Goal: Task Accomplishment & Management: Manage account settings

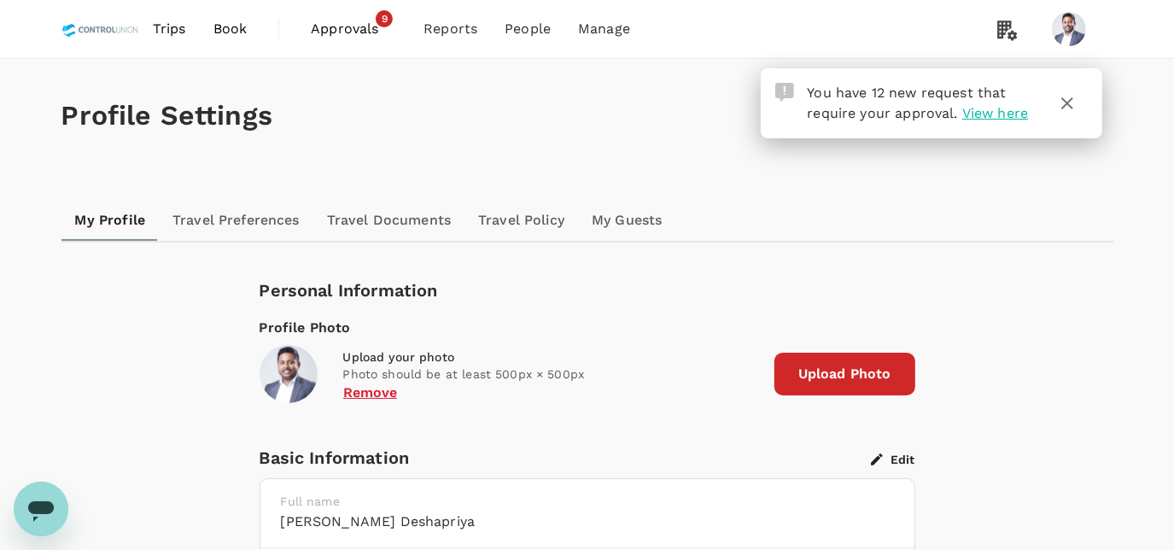
click at [346, 40] on span "Approvals 9" at bounding box center [353, 28] width 85 height 27
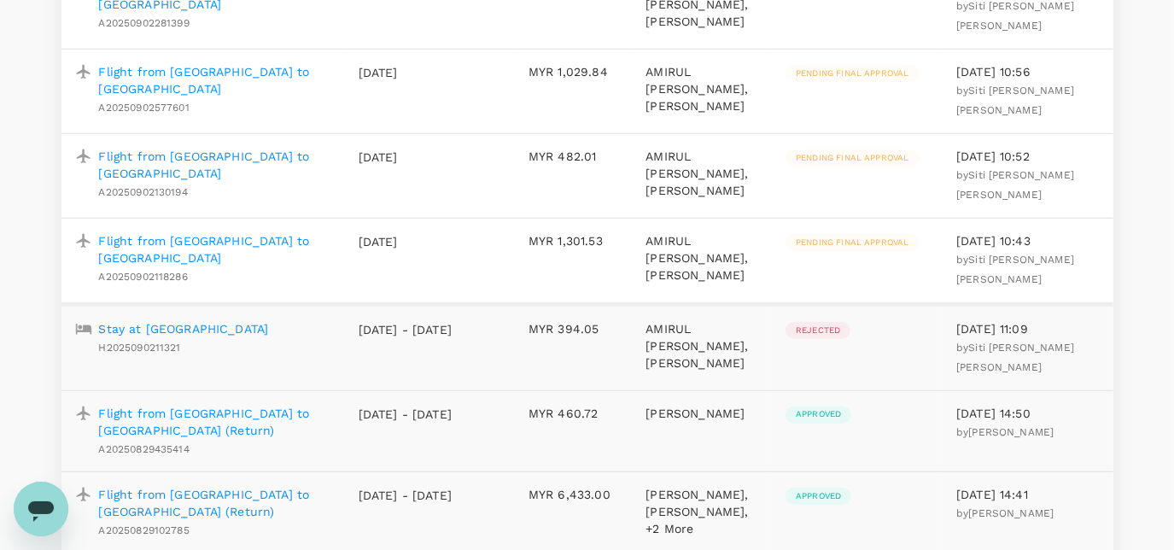
scroll to position [743, 0]
click at [272, 267] on p "Flight from [GEOGRAPHIC_DATA] to [GEOGRAPHIC_DATA]" at bounding box center [215, 250] width 232 height 34
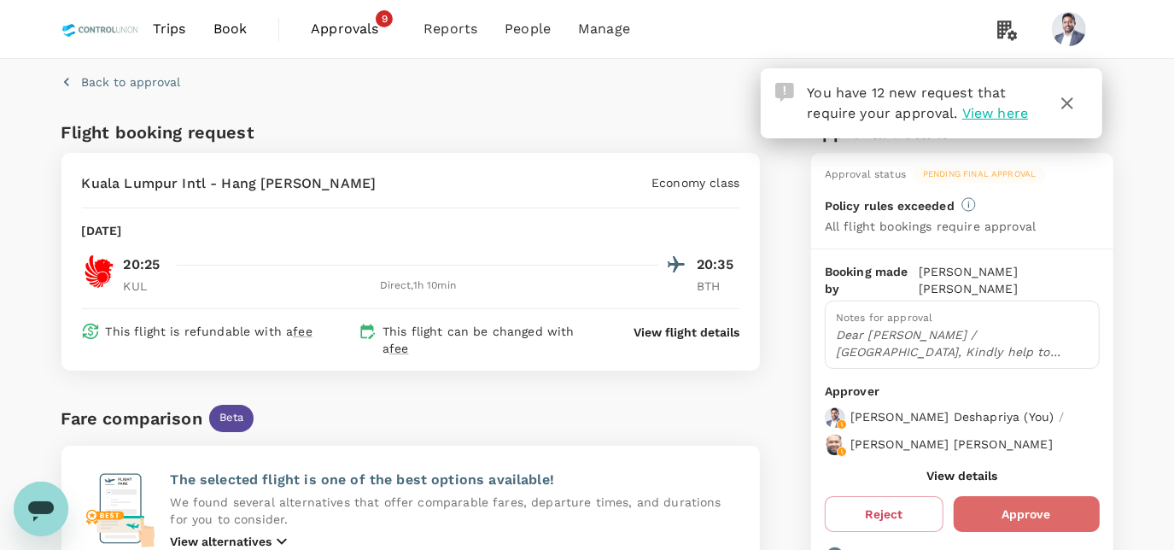
click at [998, 499] on button "Approve" at bounding box center [1026, 514] width 146 height 36
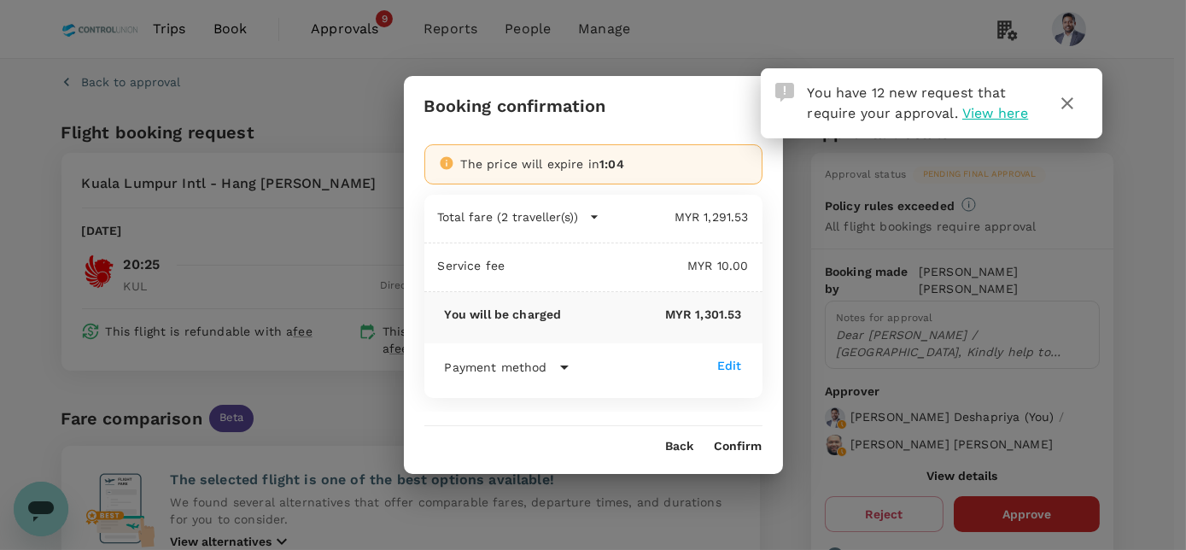
click at [761, 453] on div "Booking confirmation The price will expire in 1:04 Total fare (2 traveller(s)) …" at bounding box center [593, 274] width 379 height 397
click at [744, 443] on button "Confirm" at bounding box center [738, 447] width 48 height 14
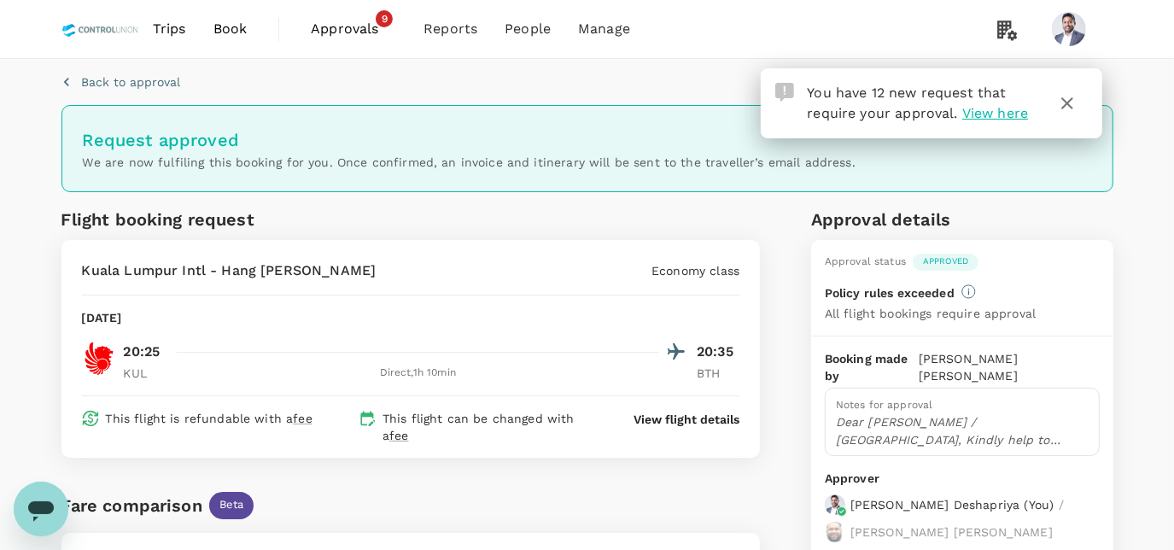
click at [343, 32] on span "Approvals" at bounding box center [353, 29] width 85 height 20
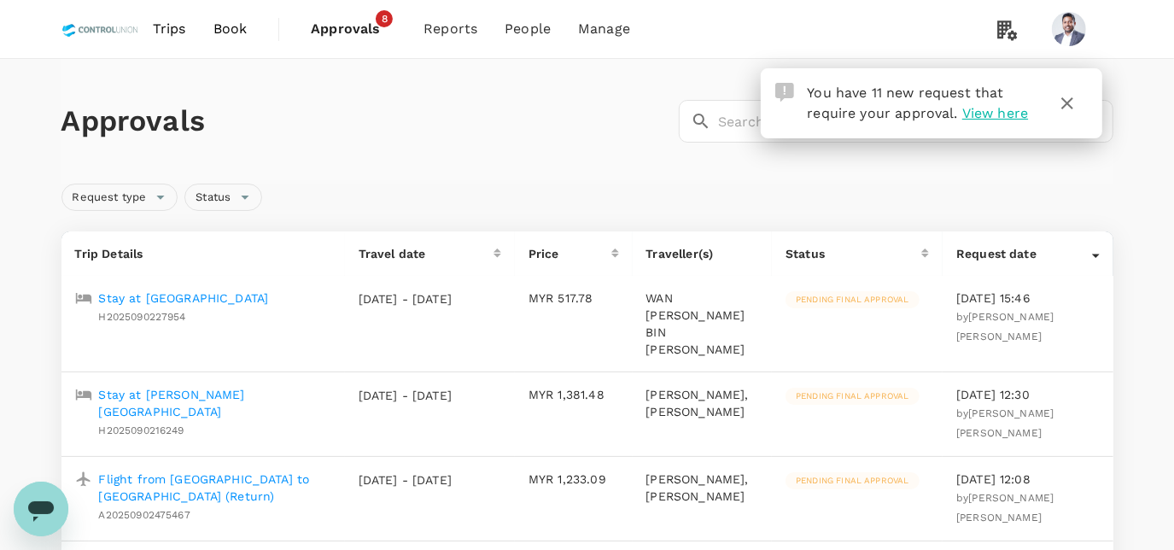
click at [228, 298] on p "Stay at [GEOGRAPHIC_DATA]" at bounding box center [184, 297] width 170 height 17
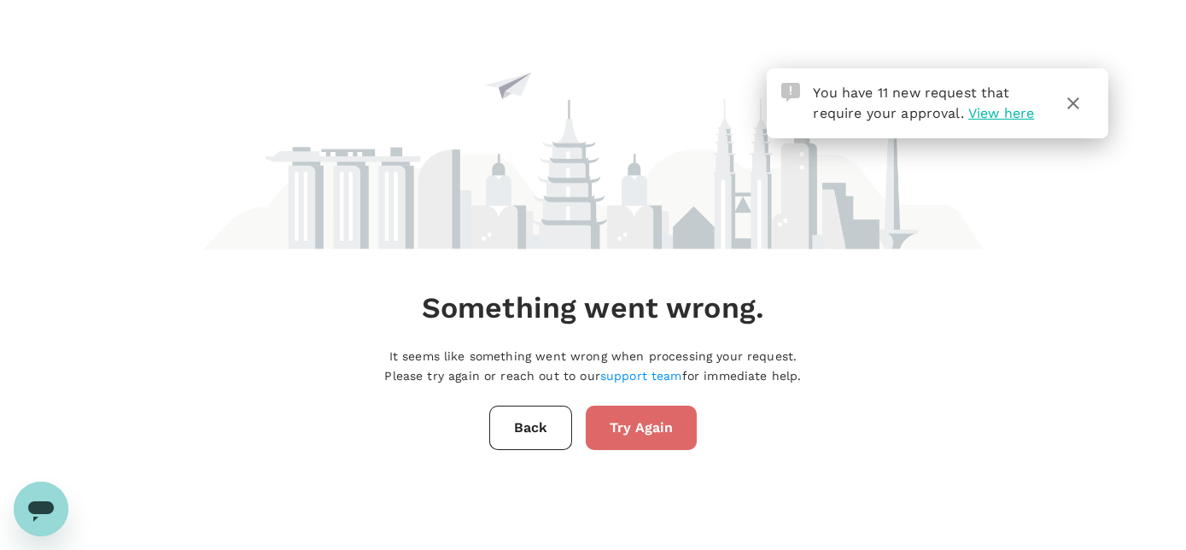
click at [626, 428] on button "Try Again" at bounding box center [641, 427] width 111 height 44
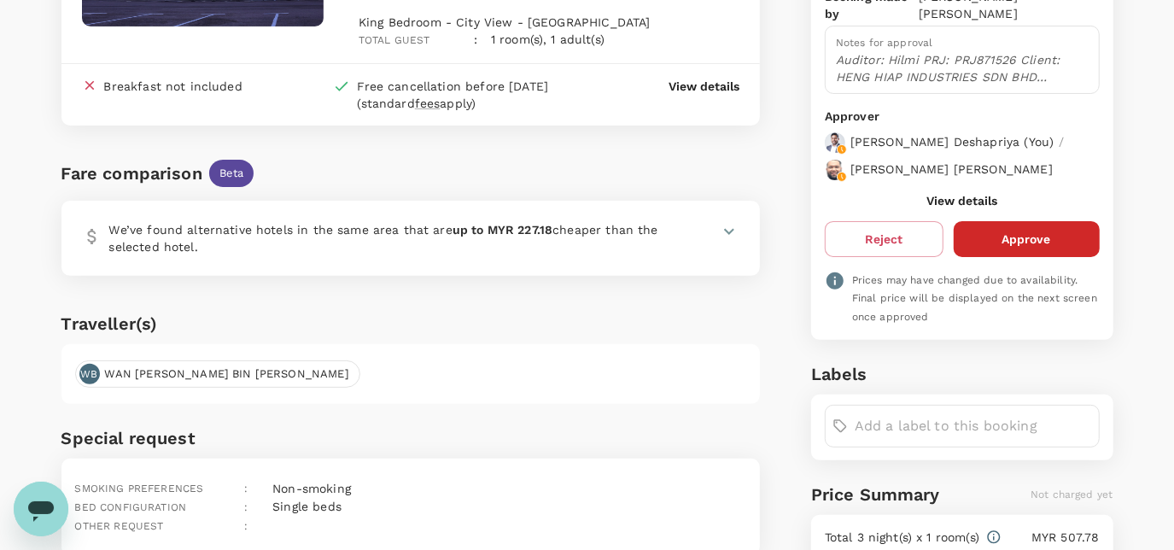
scroll to position [251, 0]
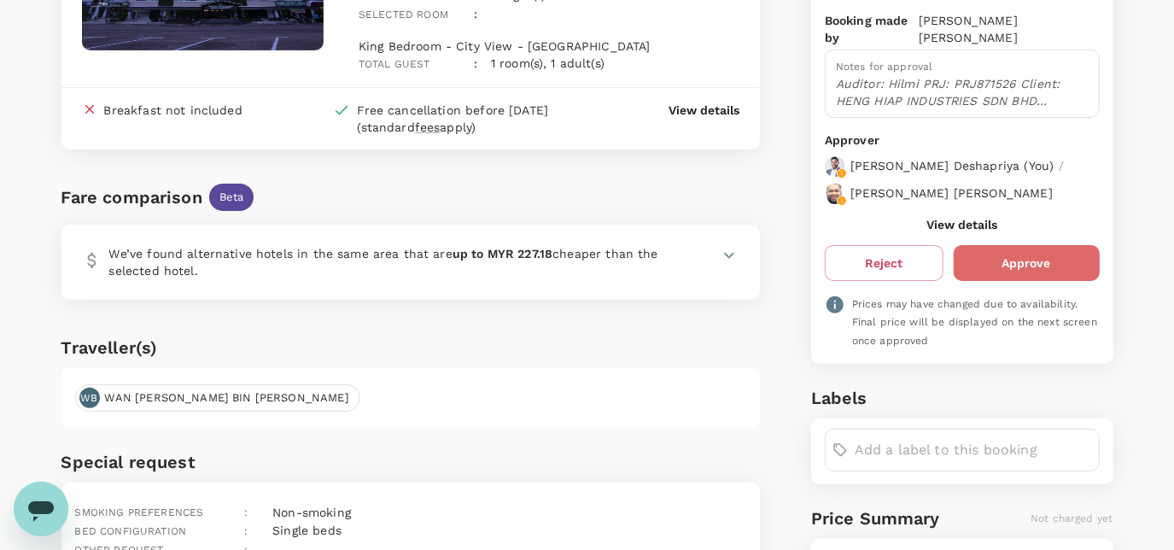
click at [1022, 245] on button "Approve" at bounding box center [1026, 263] width 146 height 36
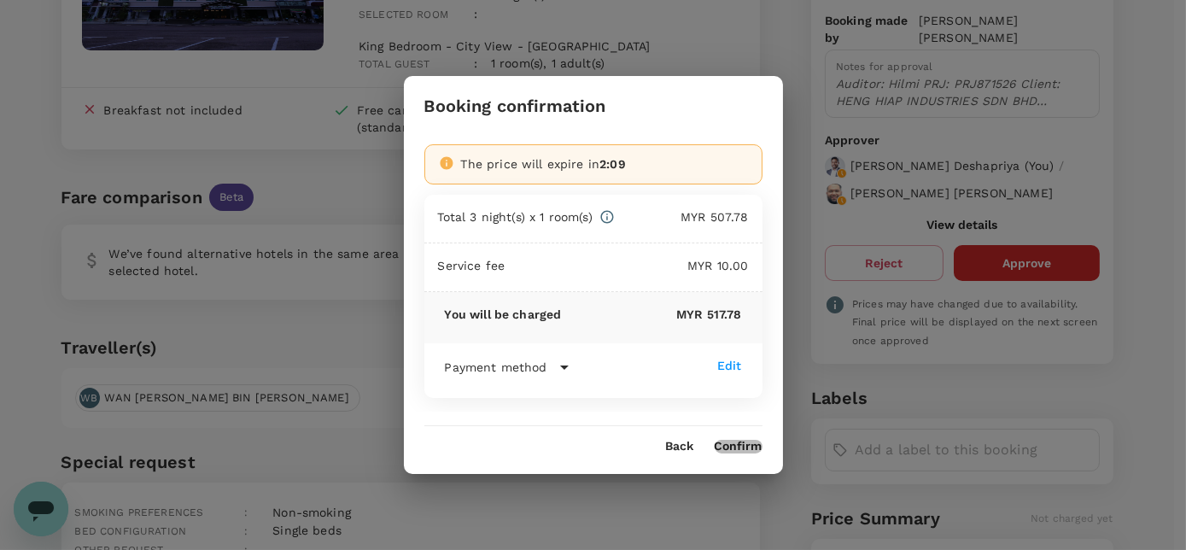
click at [742, 441] on button "Confirm" at bounding box center [738, 447] width 48 height 14
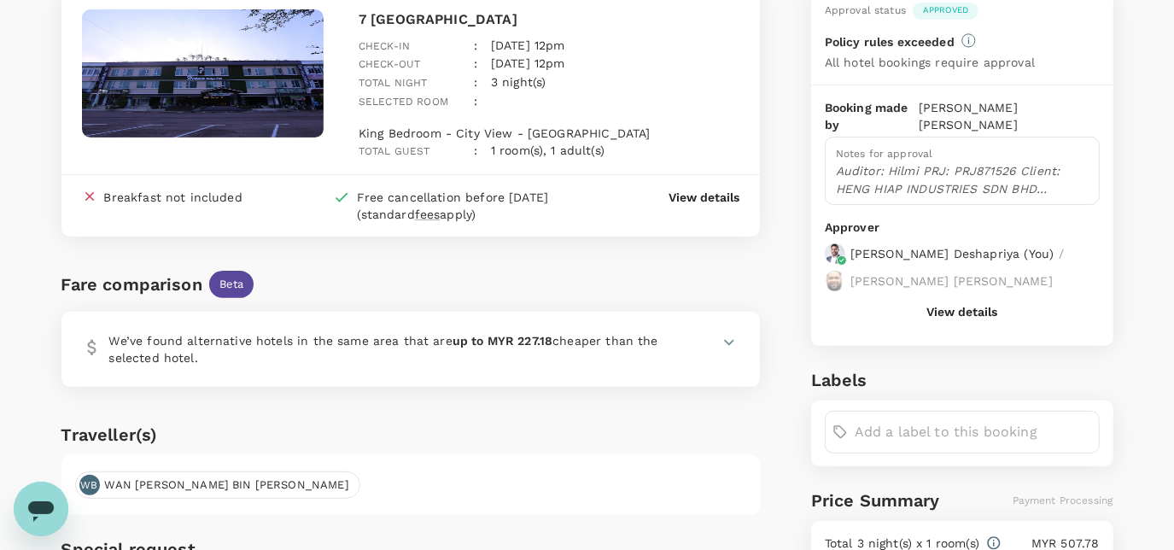
scroll to position [0, 0]
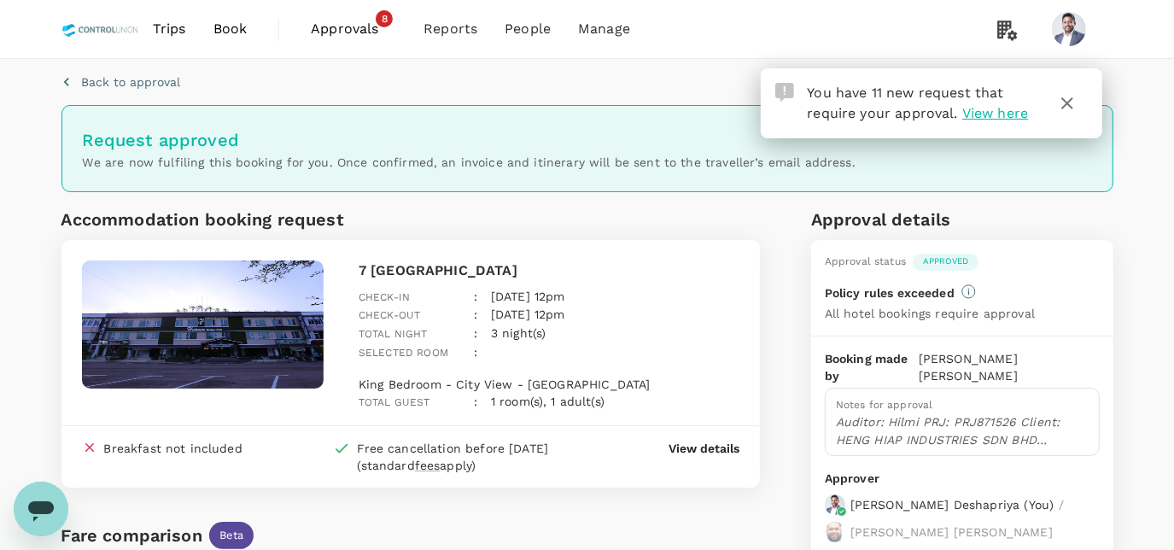
click at [355, 32] on span "Approvals" at bounding box center [353, 29] width 85 height 20
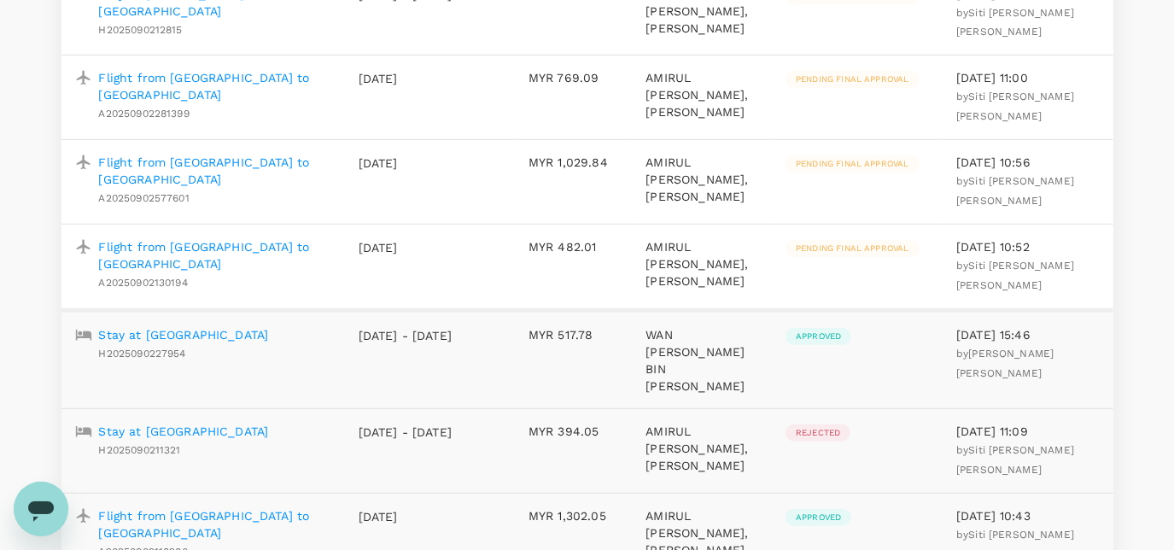
scroll to position [558, 0]
click at [224, 271] on p "Flight from [GEOGRAPHIC_DATA] to [GEOGRAPHIC_DATA]" at bounding box center [215, 254] width 232 height 34
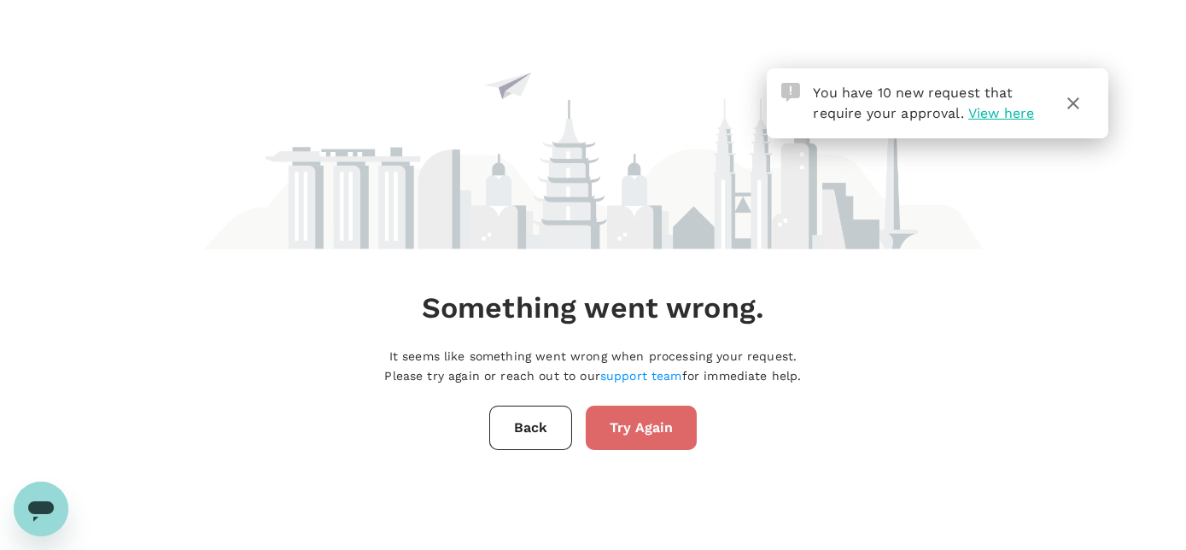
click at [642, 419] on button "Try Again" at bounding box center [641, 427] width 111 height 44
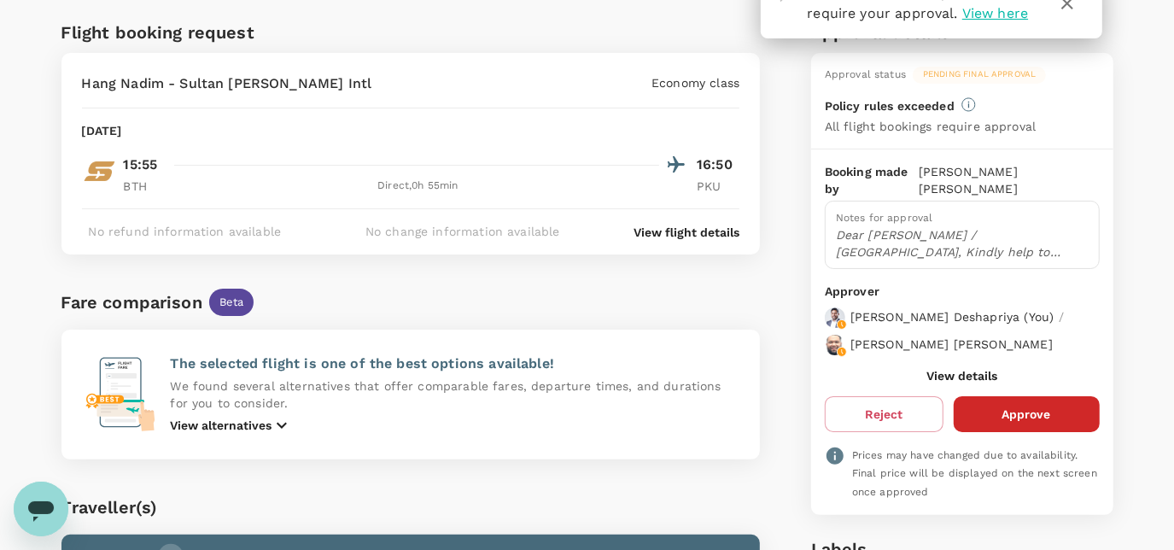
scroll to position [111, 0]
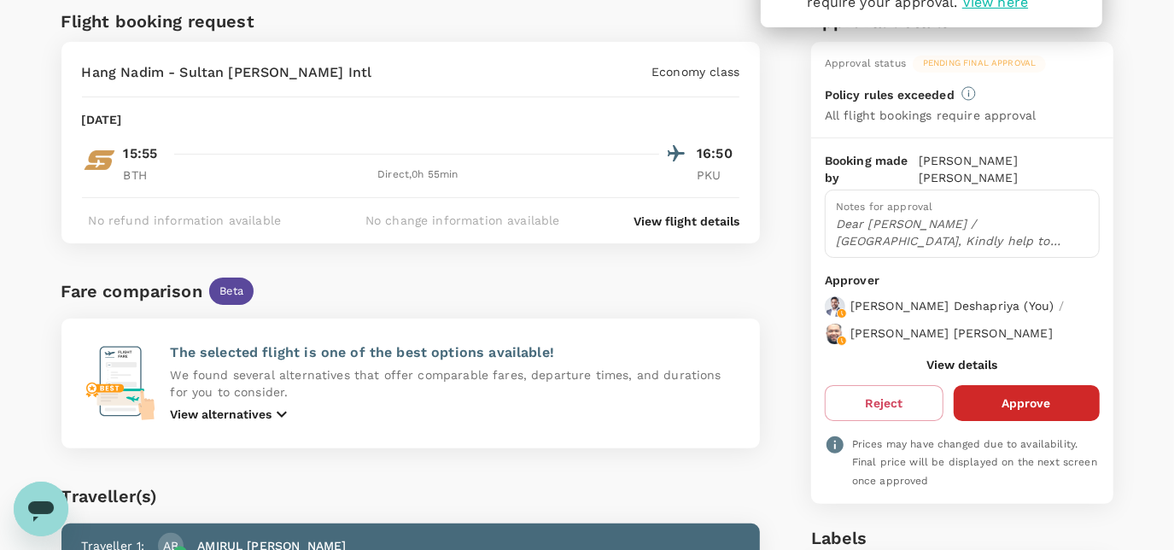
click at [942, 215] on p "Dear Chathuranga / Hariz, Kindly help to approve flight as below audit details …" at bounding box center [962, 232] width 253 height 34
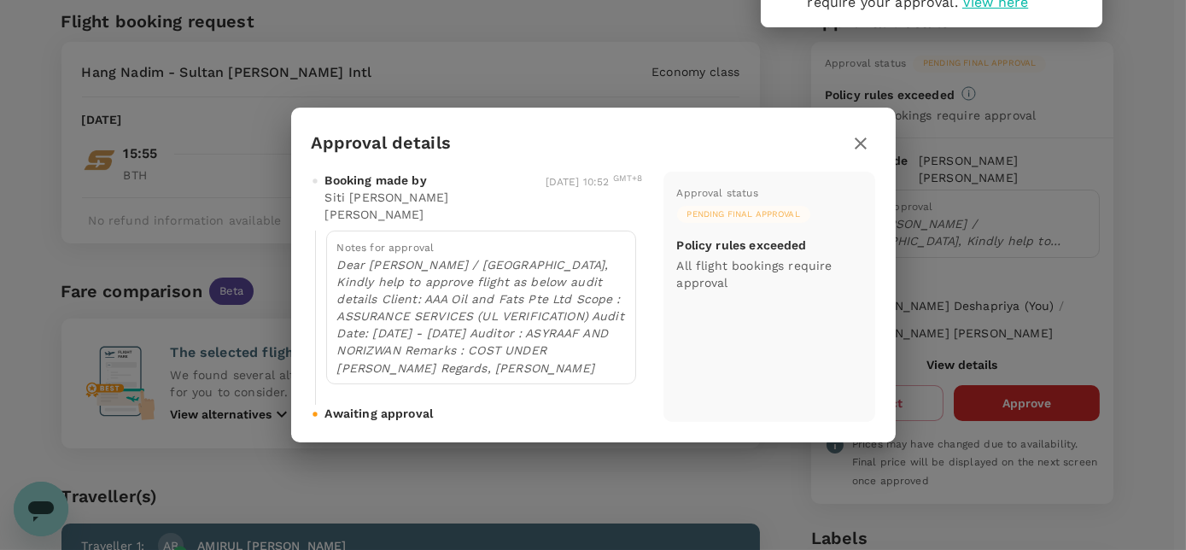
click at [942, 213] on div "Approval details Booking made by Siti Fazilah Binti Ibrahim 02 Sep 2025, 10:52 …" at bounding box center [593, 275] width 1186 height 550
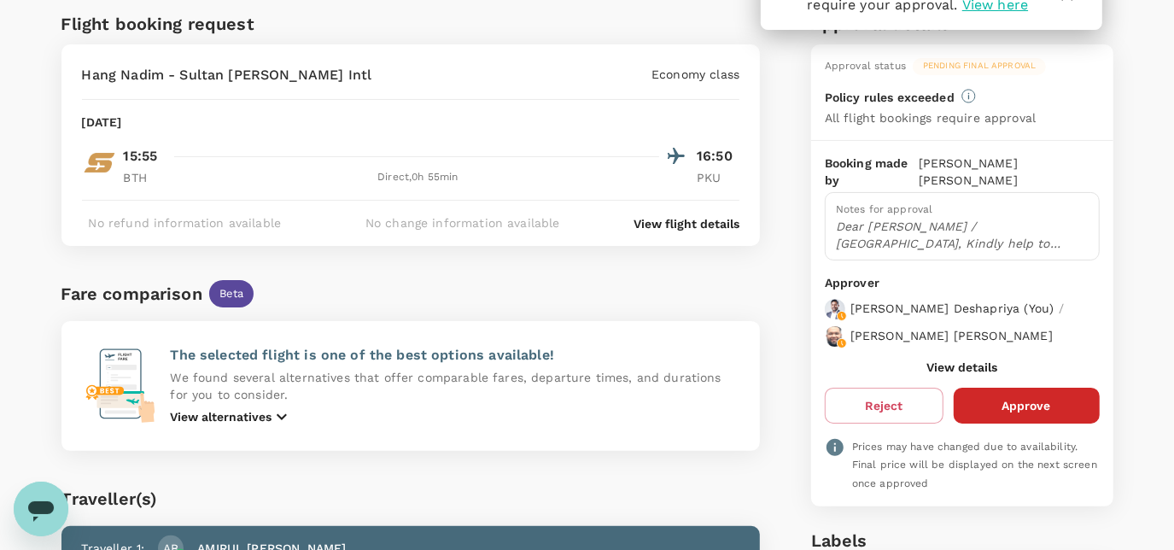
scroll to position [110, 0]
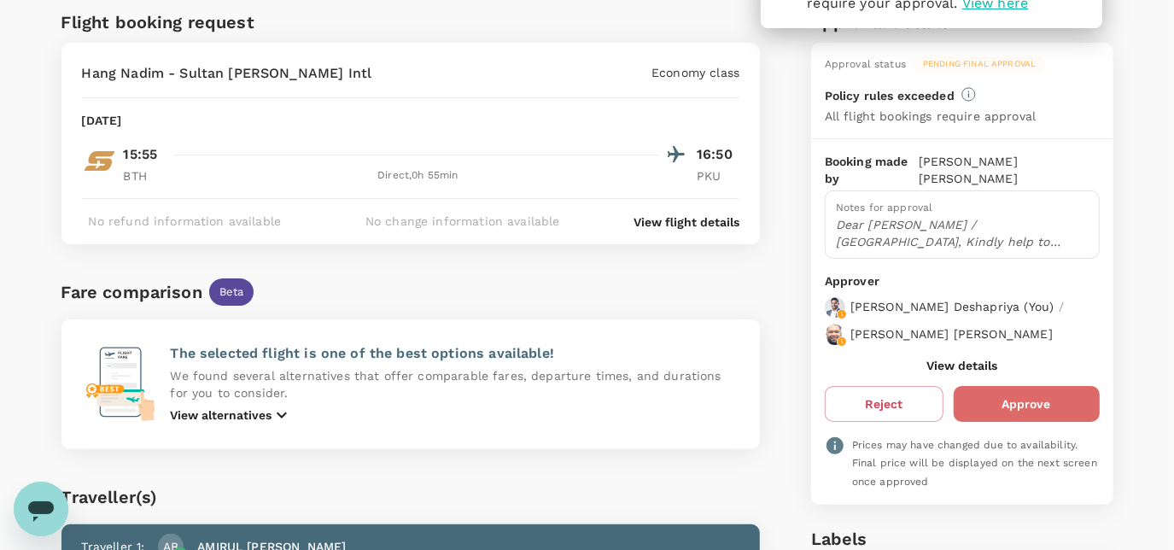
click at [1047, 386] on button "Approve" at bounding box center [1026, 404] width 146 height 36
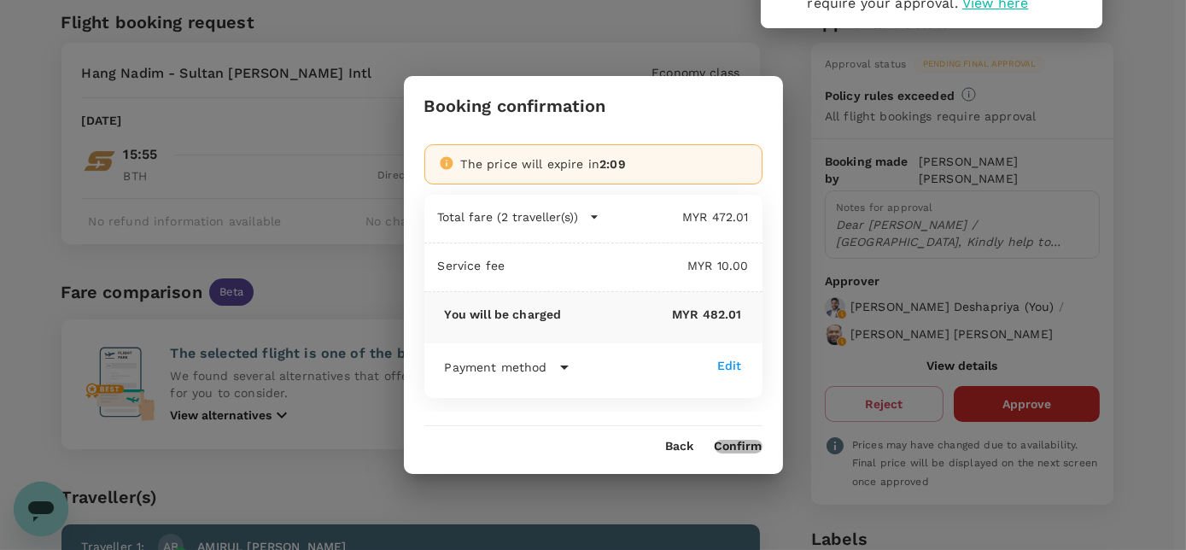
click at [747, 448] on button "Confirm" at bounding box center [738, 447] width 48 height 14
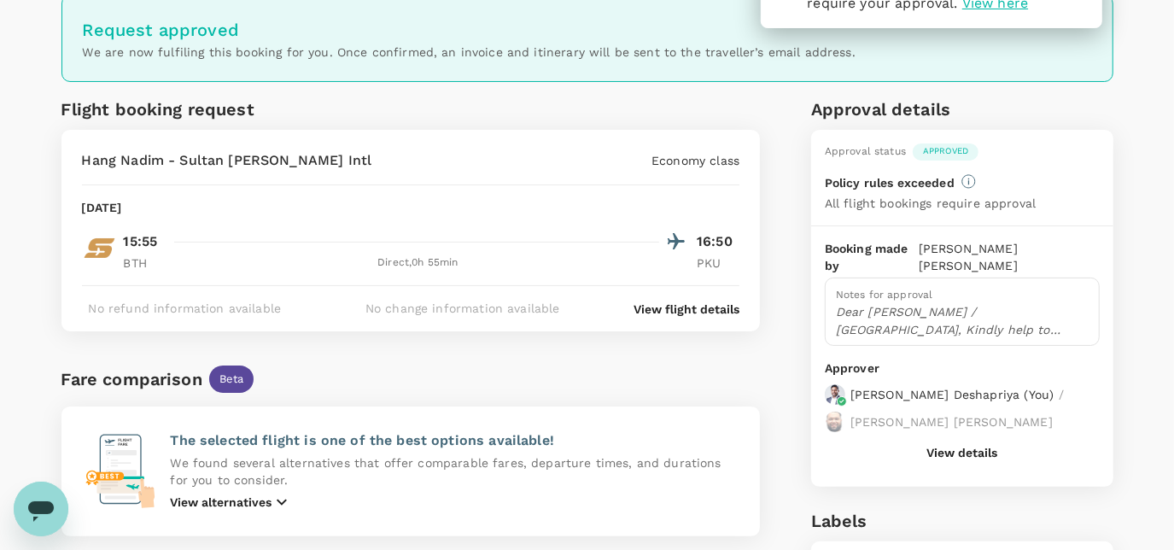
scroll to position [0, 0]
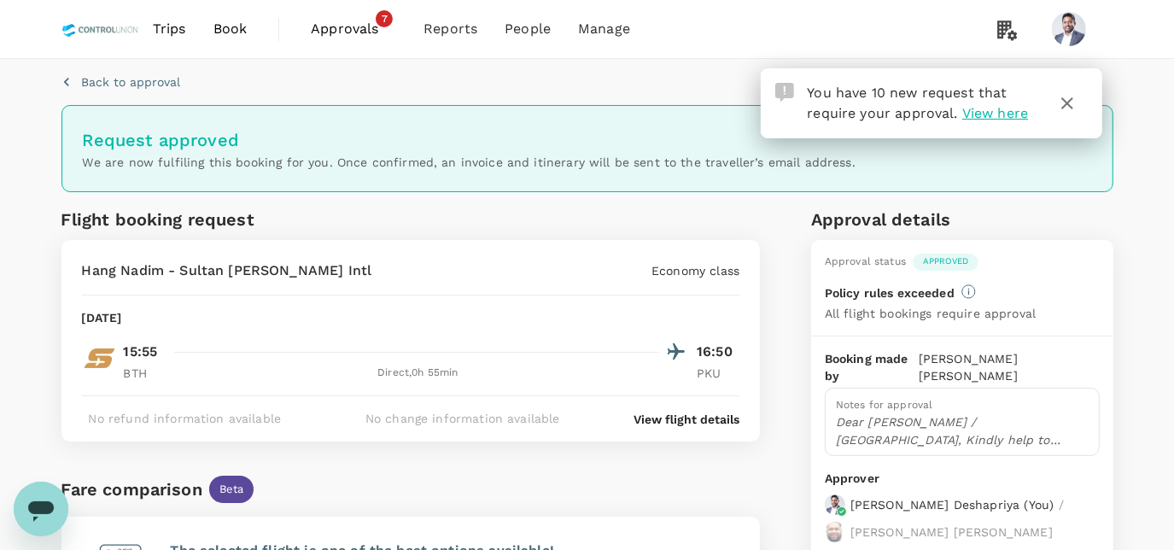
click at [358, 30] on span "Approvals" at bounding box center [353, 29] width 85 height 20
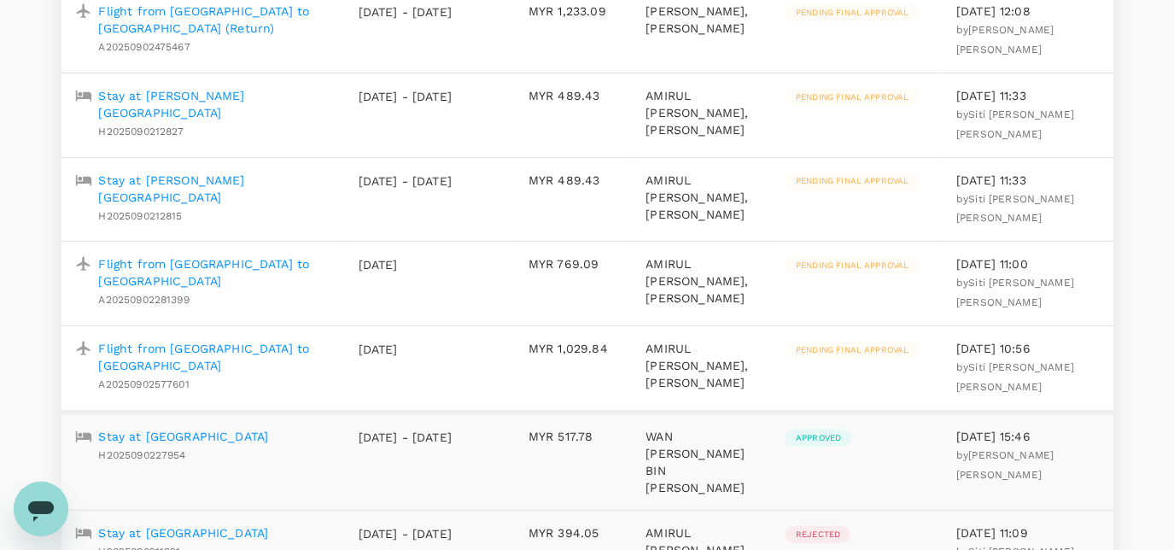
scroll to position [410, 0]
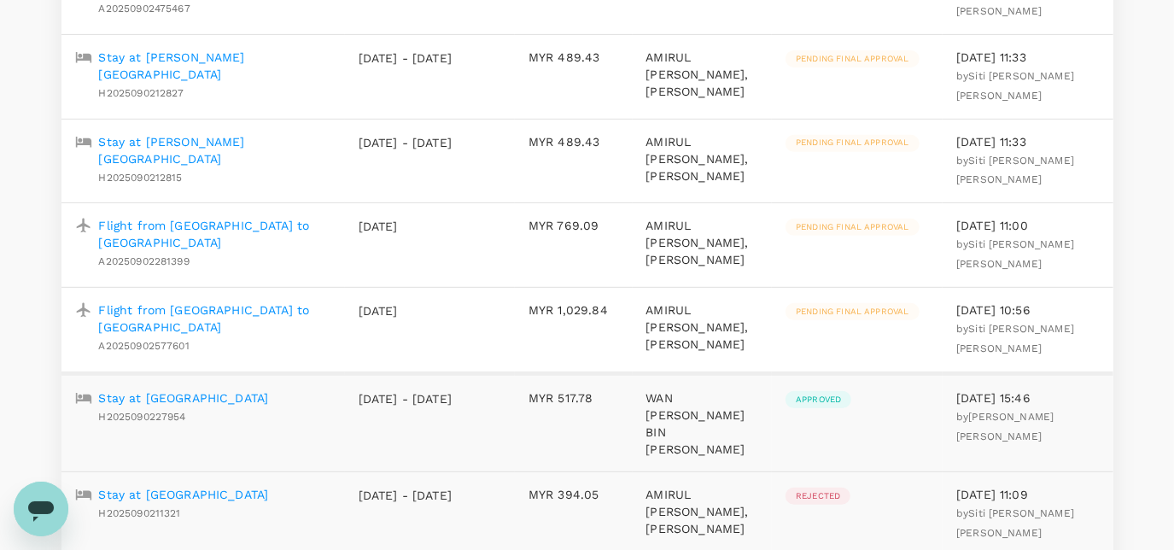
click at [239, 335] on p "Flight from [GEOGRAPHIC_DATA] to [GEOGRAPHIC_DATA]" at bounding box center [215, 318] width 232 height 34
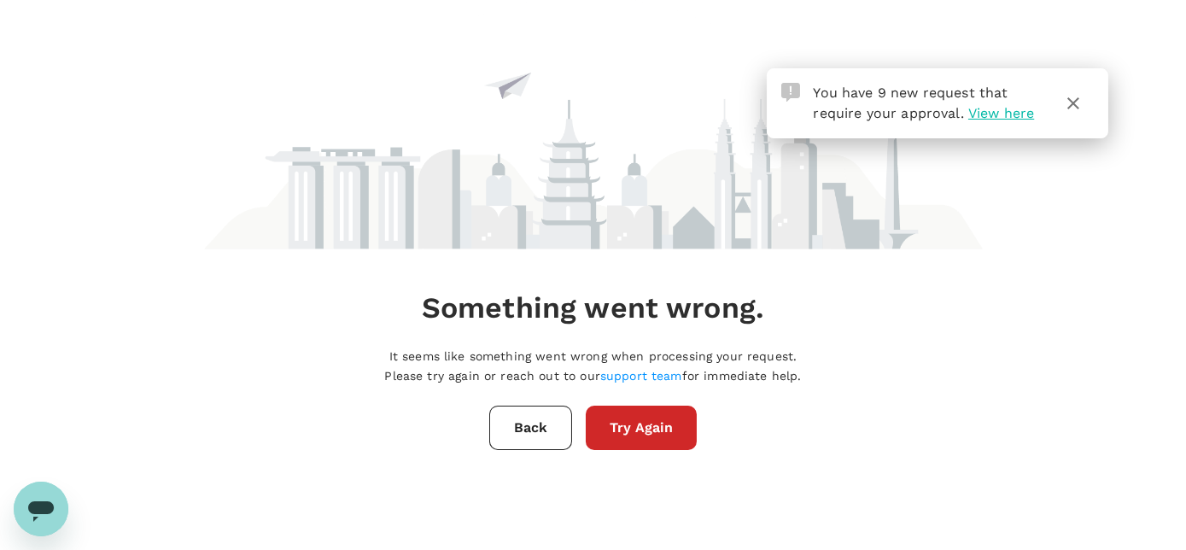
click at [649, 435] on button "Try Again" at bounding box center [641, 427] width 111 height 44
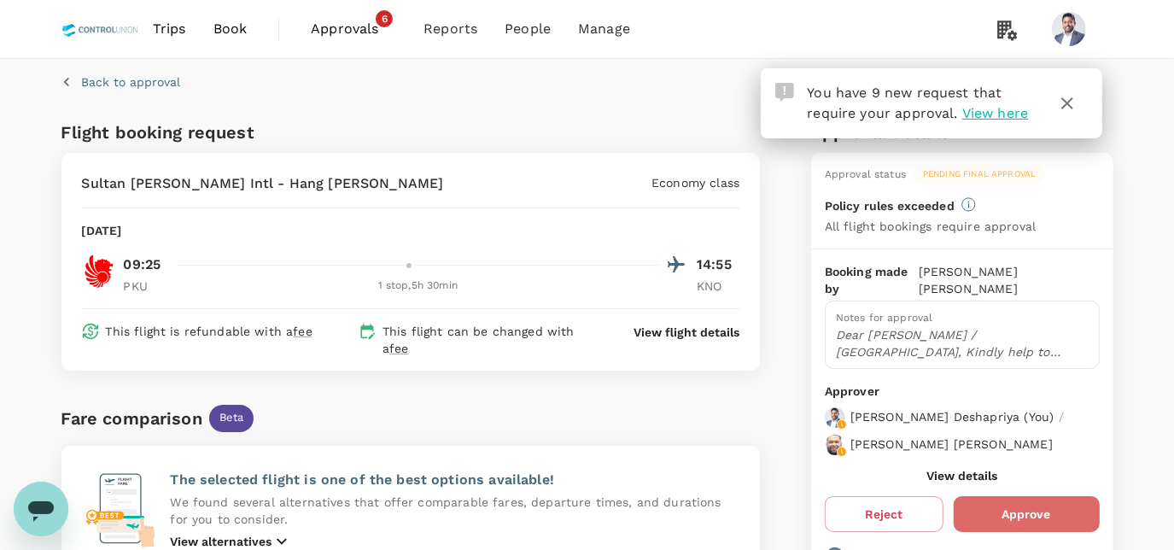
click at [1032, 501] on button "Approve" at bounding box center [1026, 514] width 146 height 36
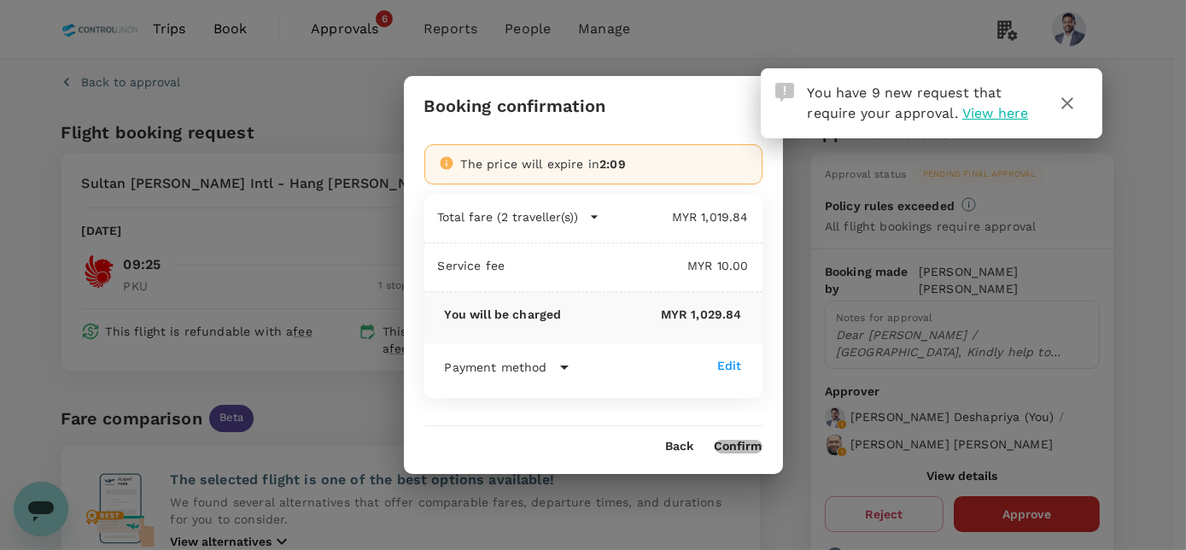
click at [741, 441] on button "Confirm" at bounding box center [738, 447] width 48 height 14
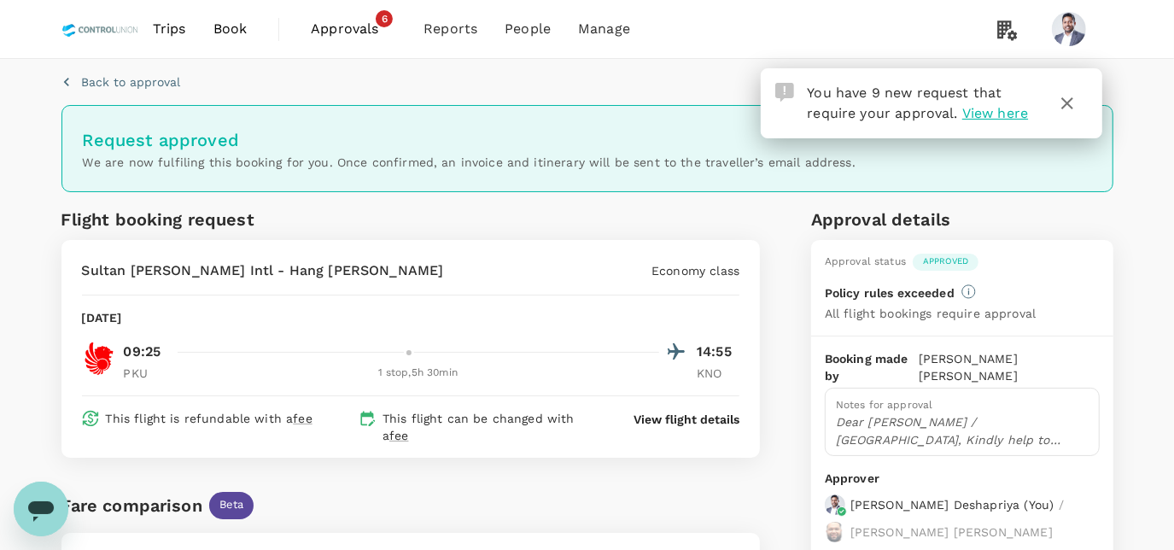
click at [367, 27] on span "Approvals" at bounding box center [353, 29] width 85 height 20
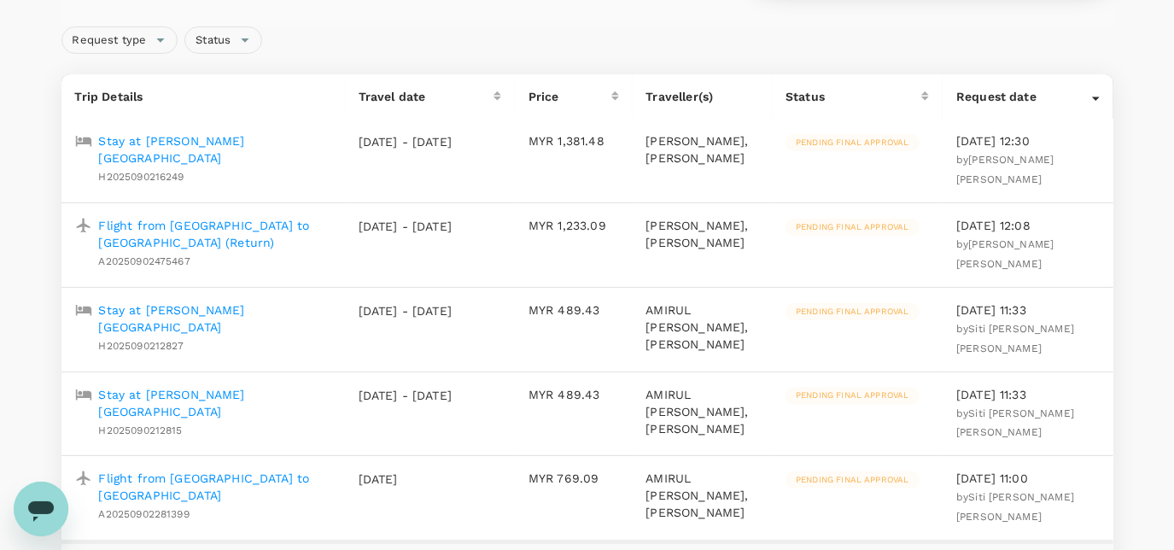
scroll to position [377, 0]
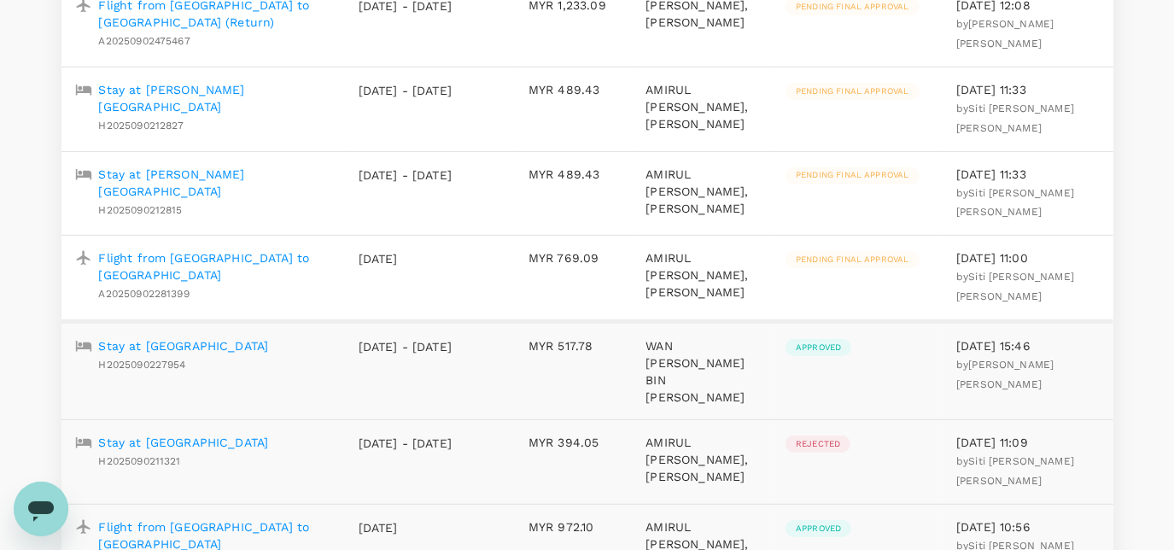
click at [265, 283] on p "Flight from [GEOGRAPHIC_DATA] to [GEOGRAPHIC_DATA]" at bounding box center [215, 266] width 232 height 34
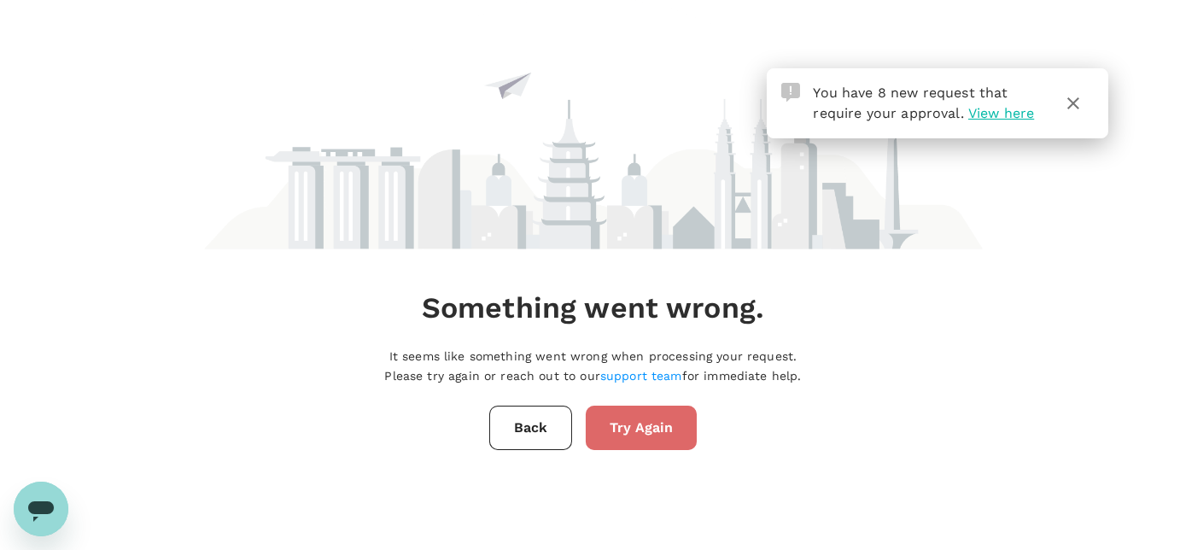
click at [669, 433] on button "Try Again" at bounding box center [641, 427] width 111 height 44
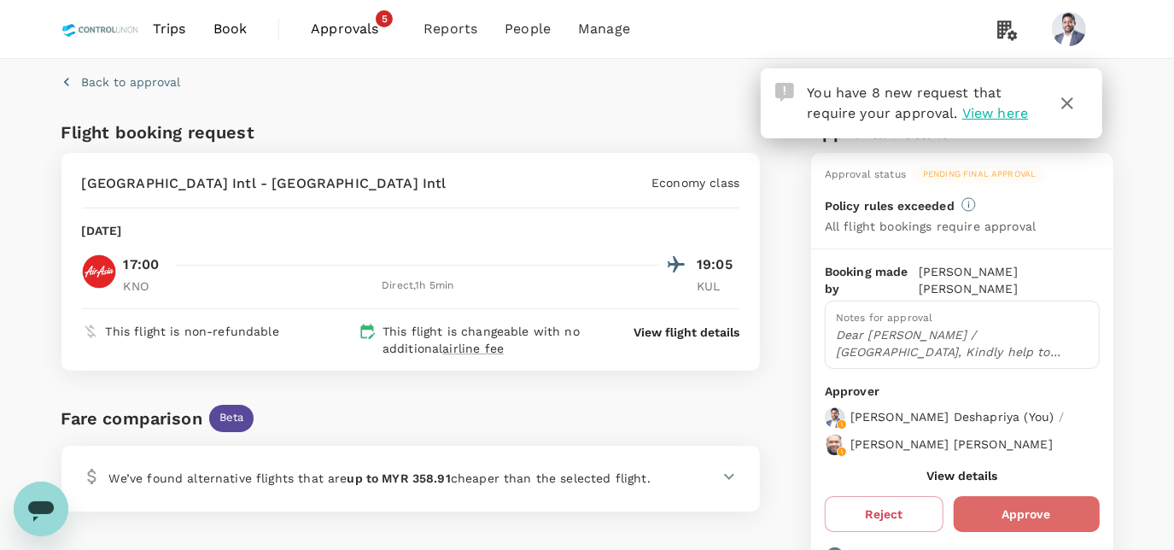
click at [1024, 496] on button "Approve" at bounding box center [1026, 514] width 146 height 36
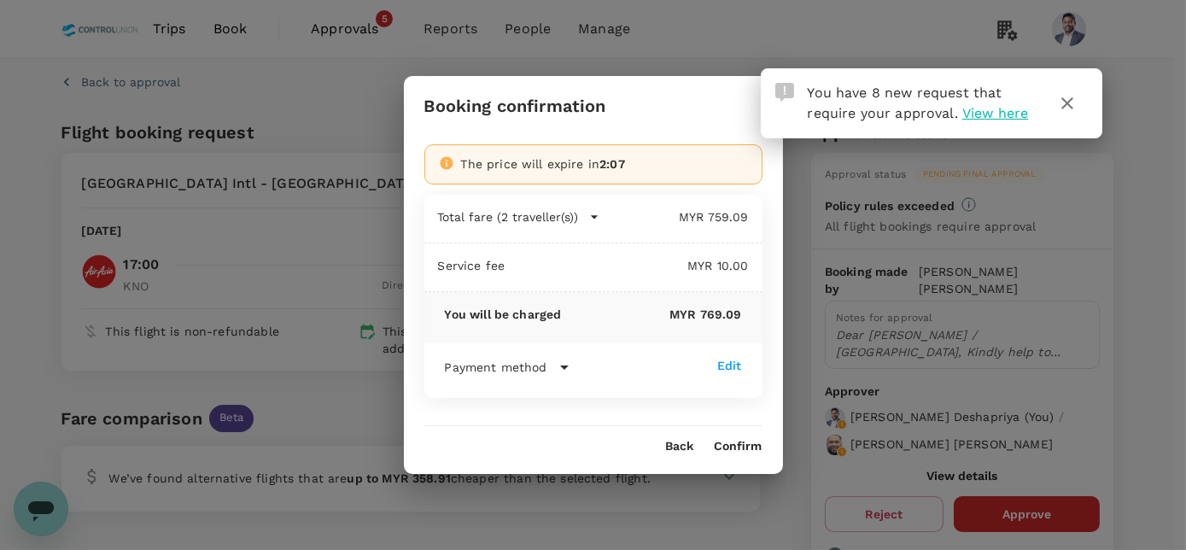
click at [745, 446] on button "Confirm" at bounding box center [738, 447] width 48 height 14
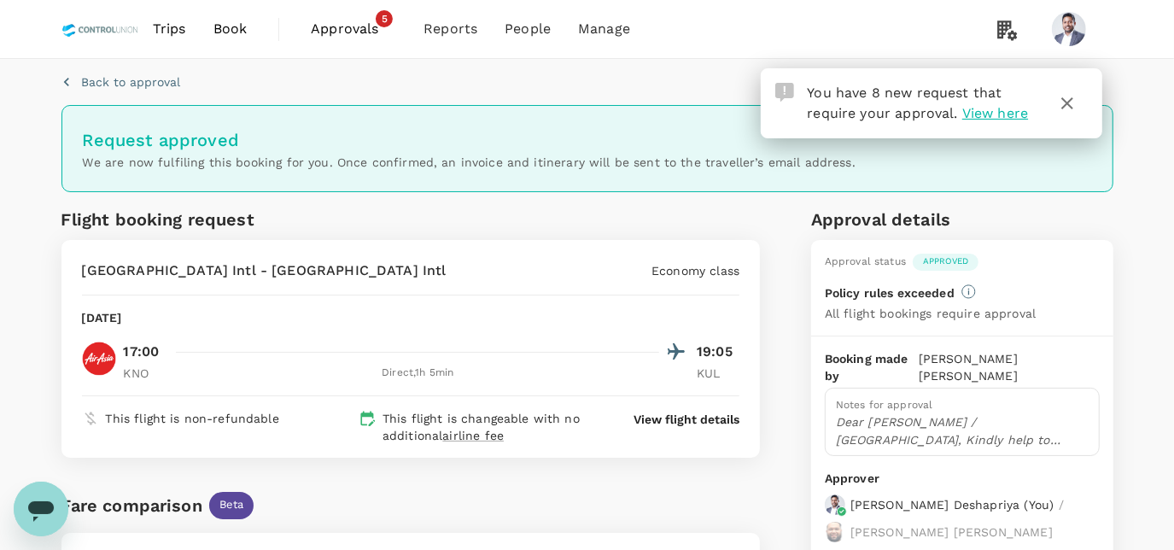
click at [353, 36] on span "Approvals" at bounding box center [353, 29] width 85 height 20
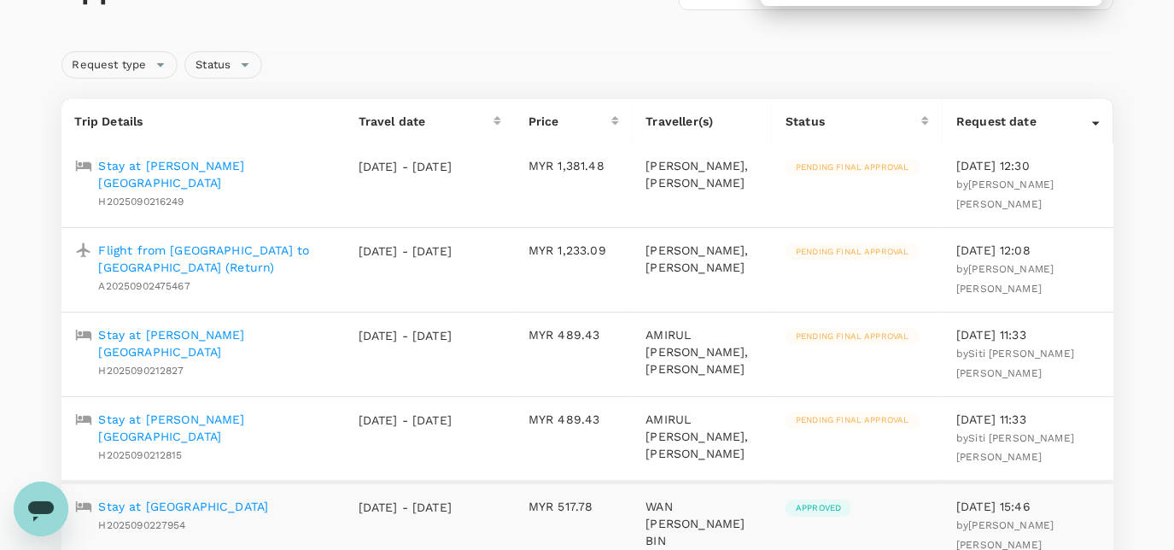
scroll to position [133, 0]
click at [280, 156] on p "Stay at [PERSON_NAME][GEOGRAPHIC_DATA]" at bounding box center [215, 173] width 232 height 34
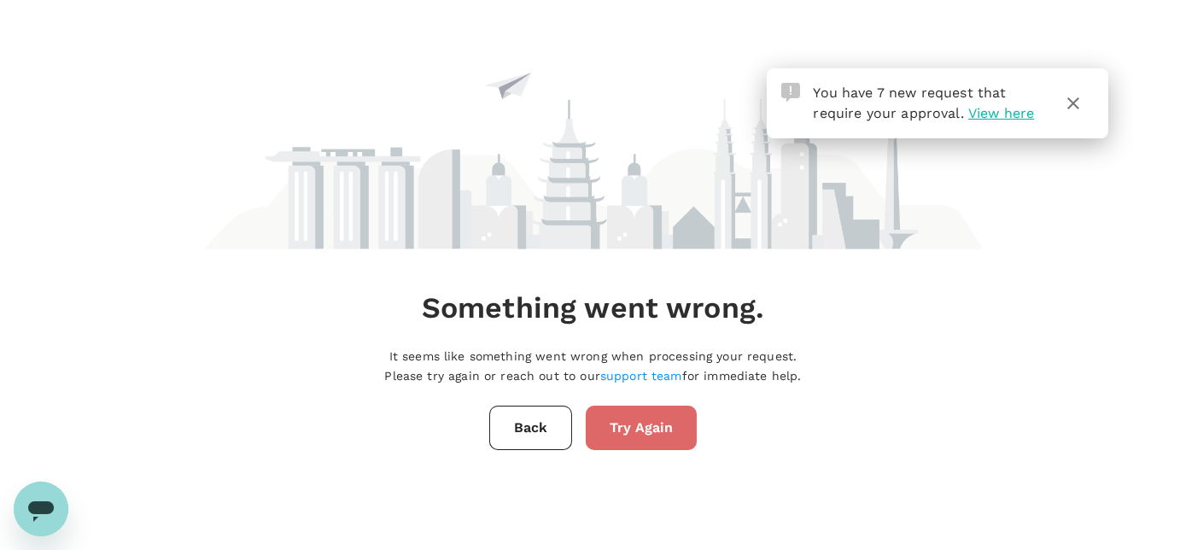
click at [651, 424] on button "Try Again" at bounding box center [641, 427] width 111 height 44
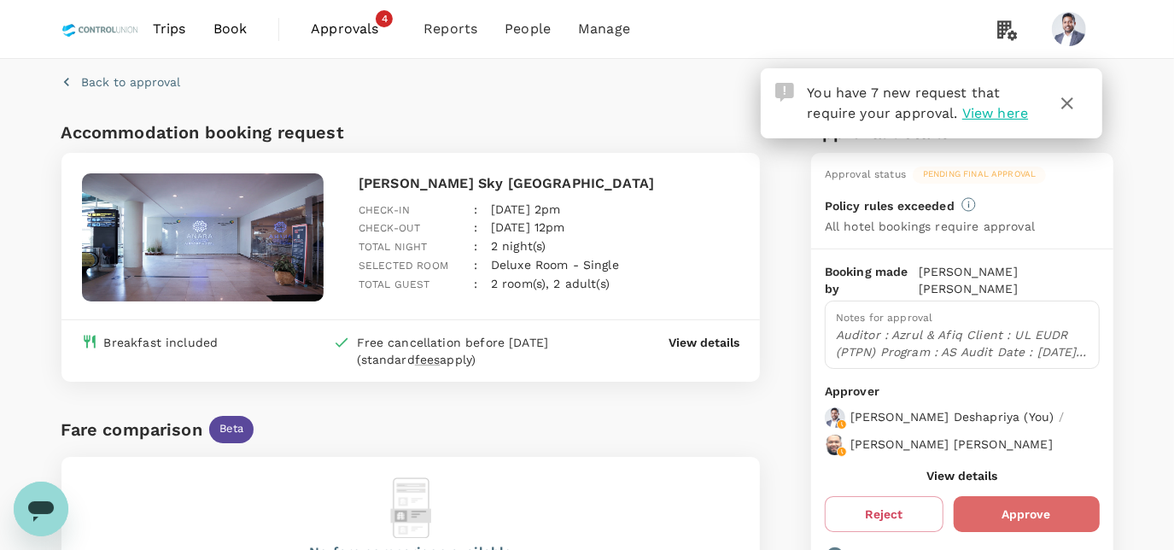
click at [1005, 496] on button "Approve" at bounding box center [1026, 514] width 146 height 36
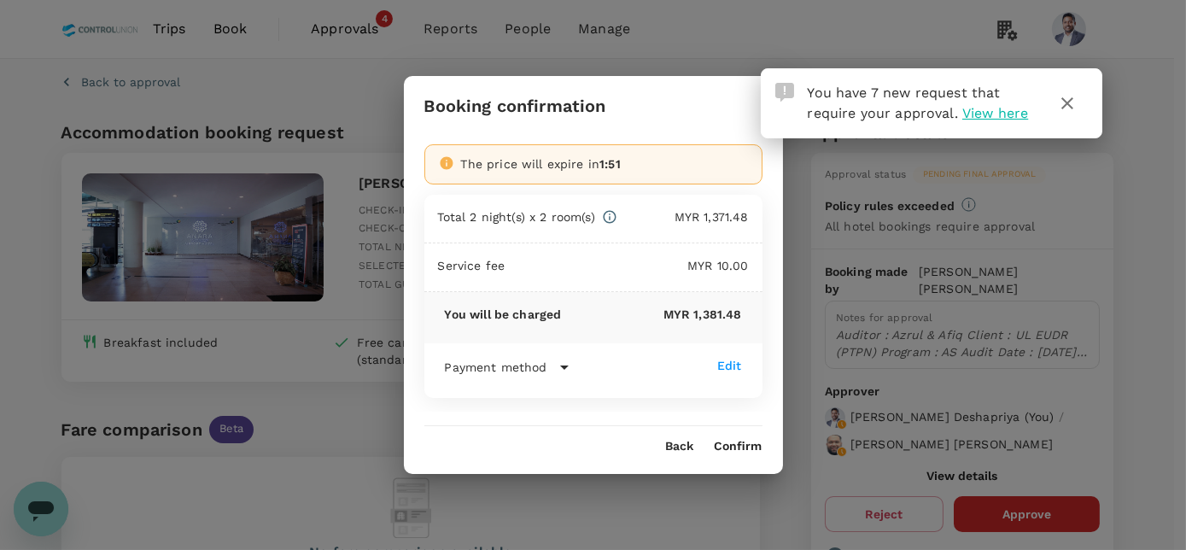
click at [329, 362] on div "Booking confirmation The price will expire in 1:51 Total 2 night(s) x 2 room(s)…" at bounding box center [593, 275] width 1186 height 550
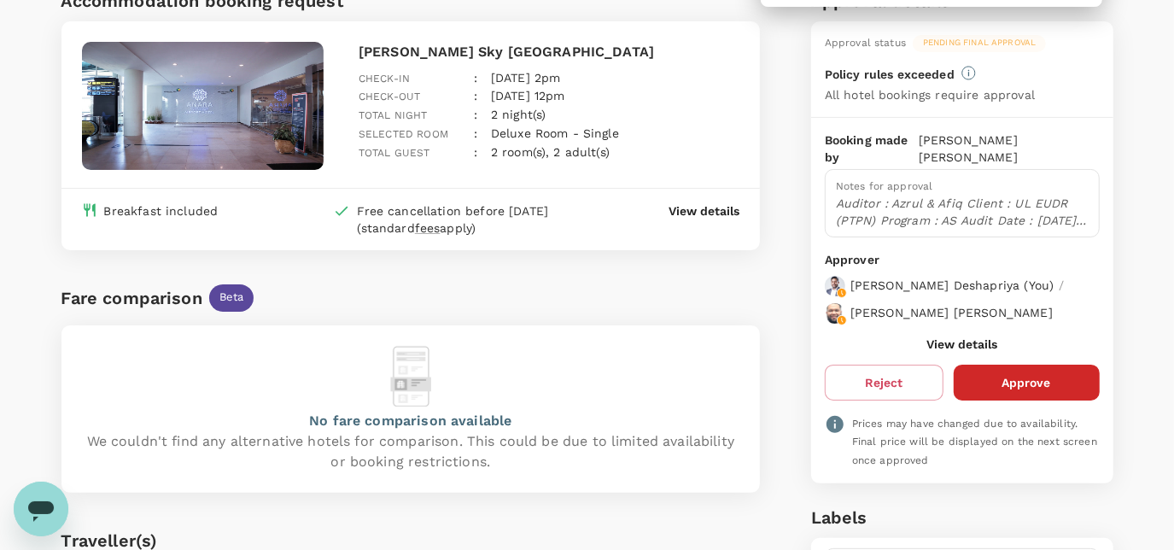
scroll to position [137, 0]
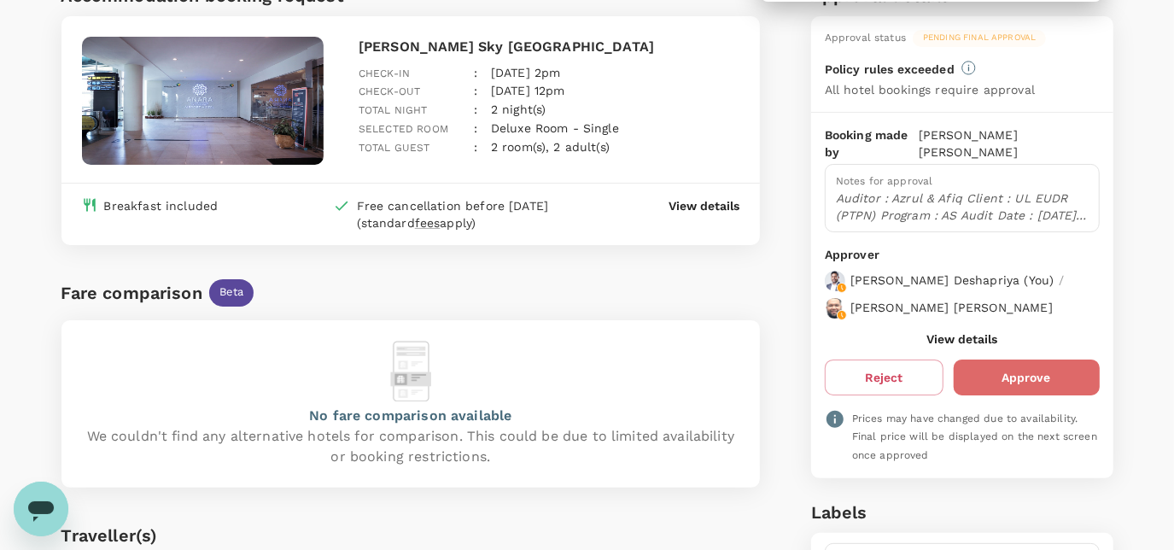
click at [985, 362] on button "Approve" at bounding box center [1026, 377] width 146 height 36
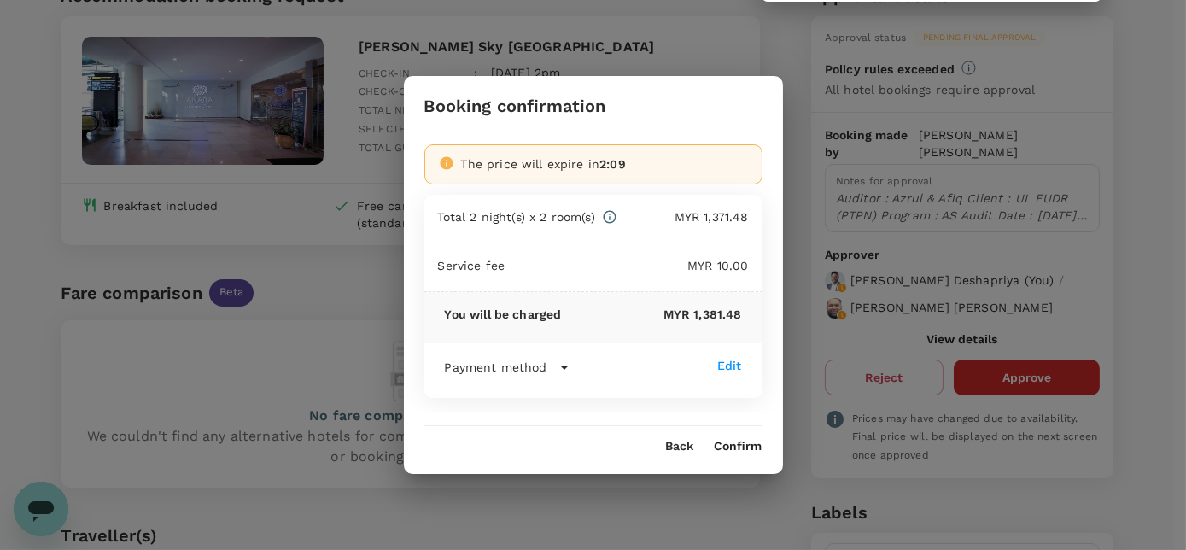
click at [744, 453] on div "Booking confirmation The price will expire in 2:09 Total 2 night(s) x 2 room(s)…" at bounding box center [593, 274] width 379 height 397
click at [739, 448] on button "Confirm" at bounding box center [738, 447] width 48 height 14
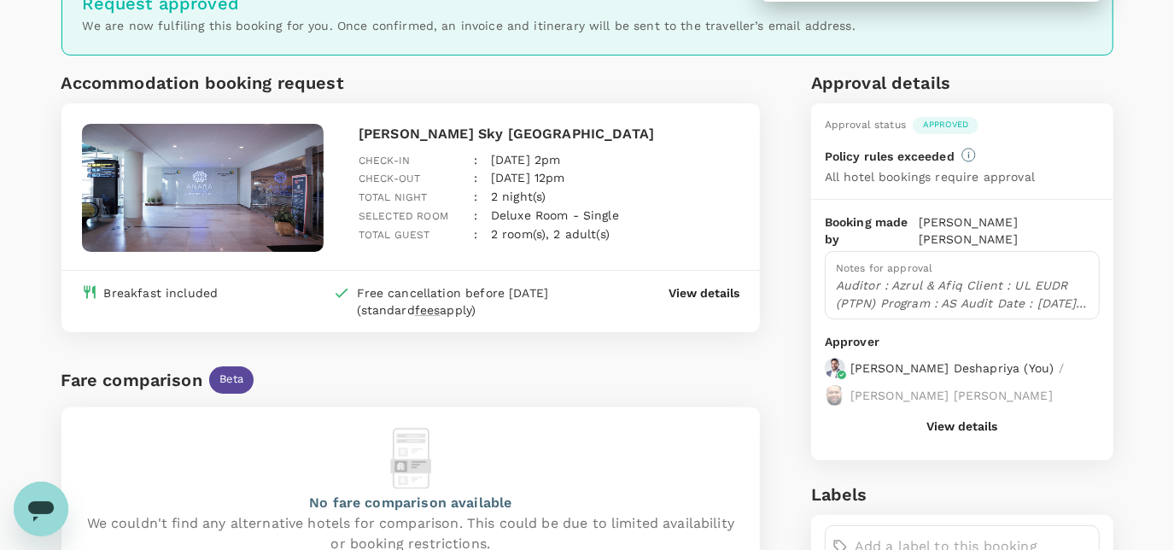
scroll to position [0, 0]
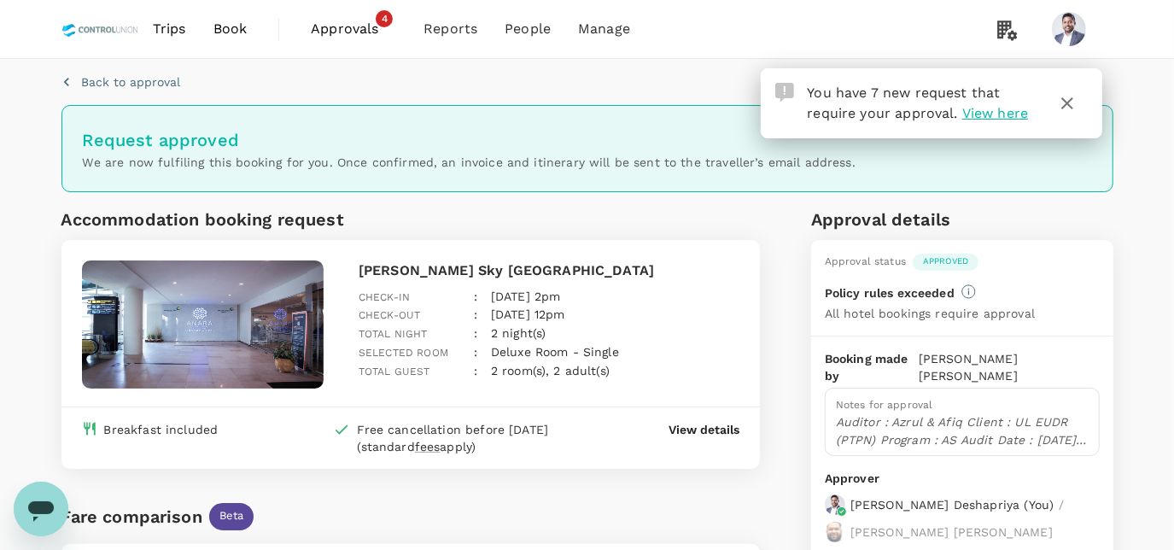
click at [330, 30] on span "Approvals" at bounding box center [353, 29] width 85 height 20
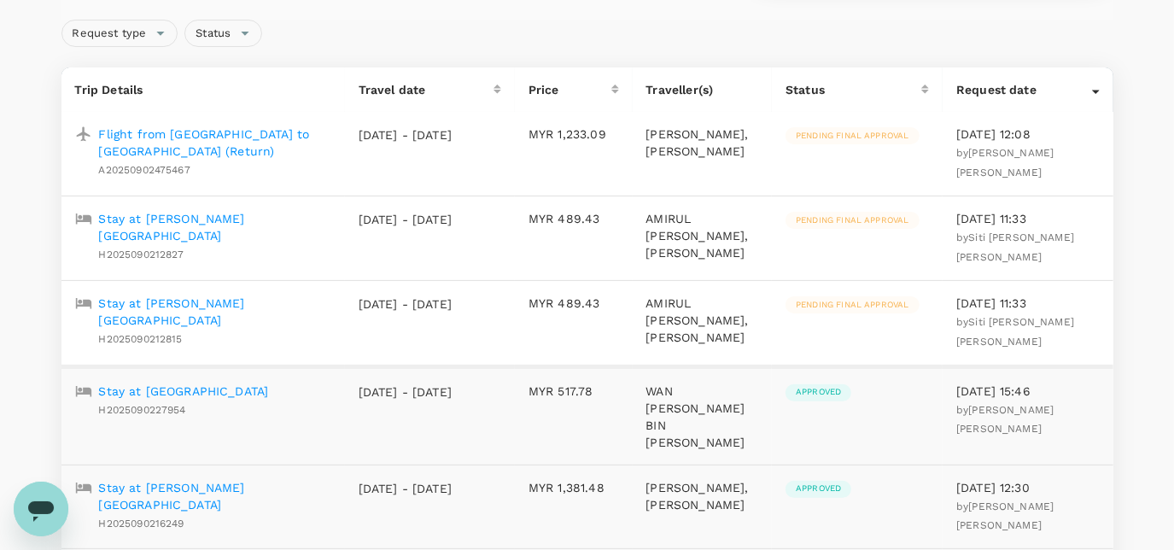
scroll to position [160, 0]
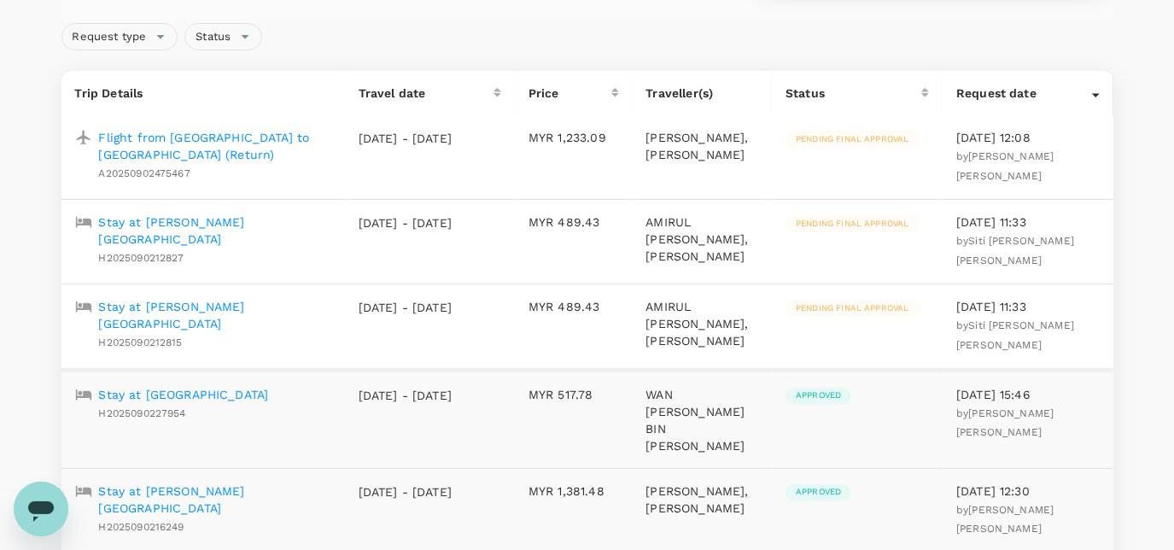
click at [161, 327] on p "Stay at [PERSON_NAME][GEOGRAPHIC_DATA]" at bounding box center [215, 315] width 232 height 34
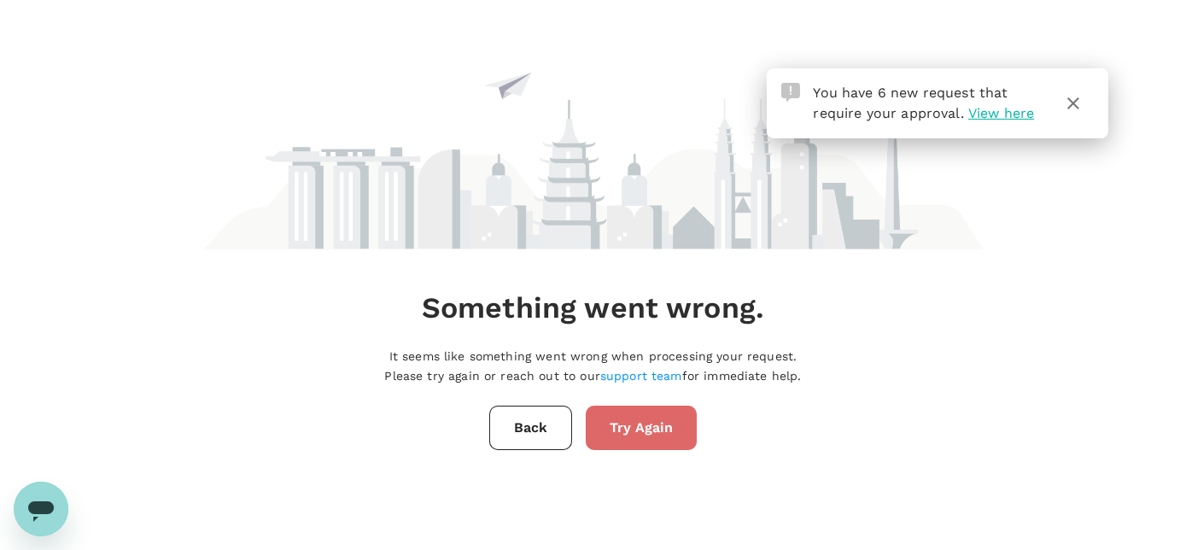
click at [626, 407] on button "Try Again" at bounding box center [641, 427] width 111 height 44
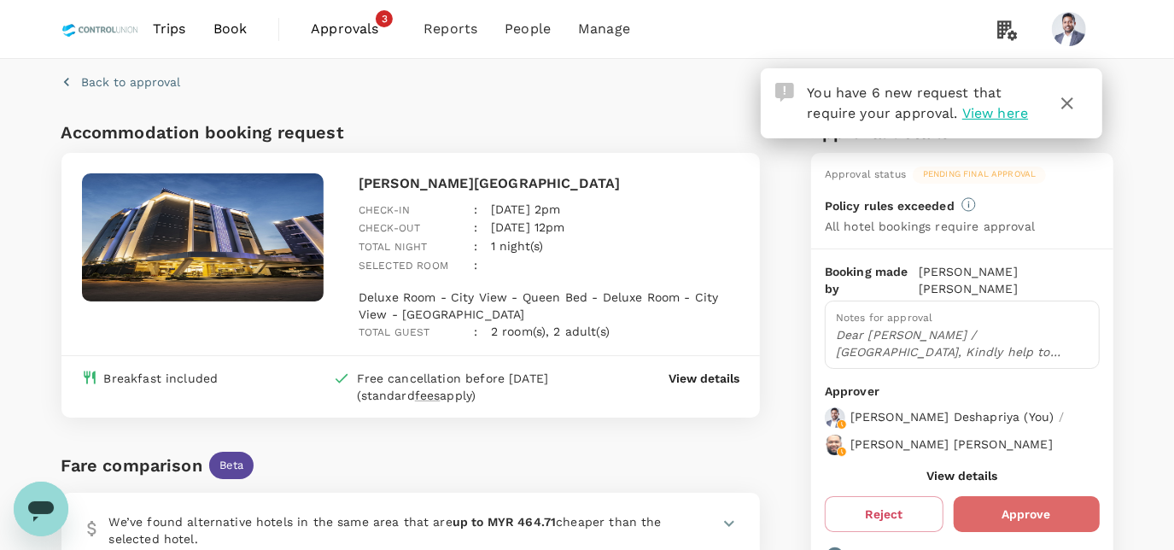
click at [1012, 496] on button "Approve" at bounding box center [1026, 514] width 146 height 36
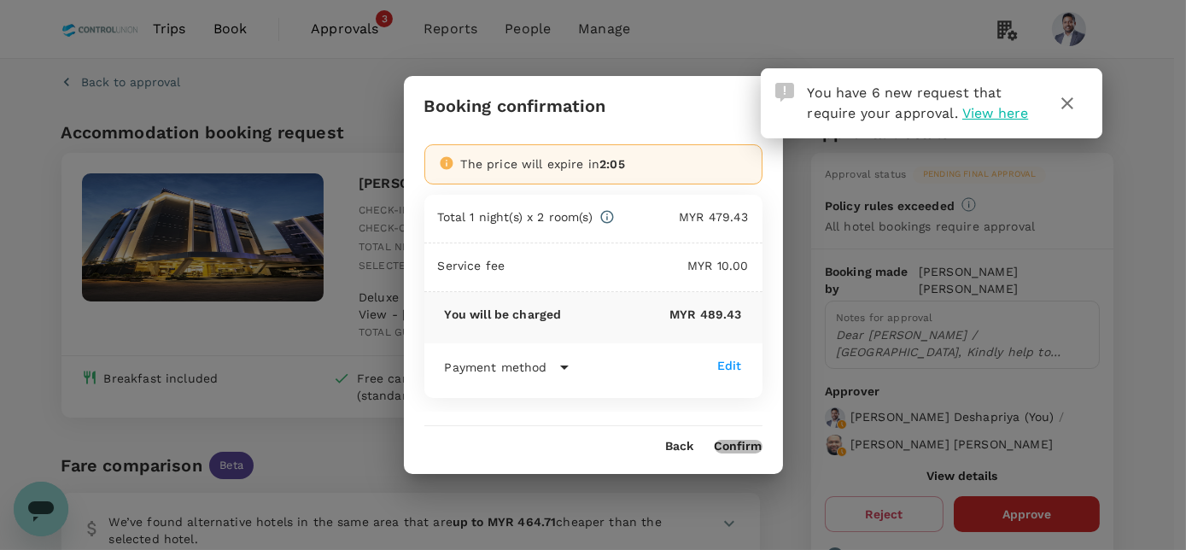
click at [749, 450] on button "Confirm" at bounding box center [738, 447] width 48 height 14
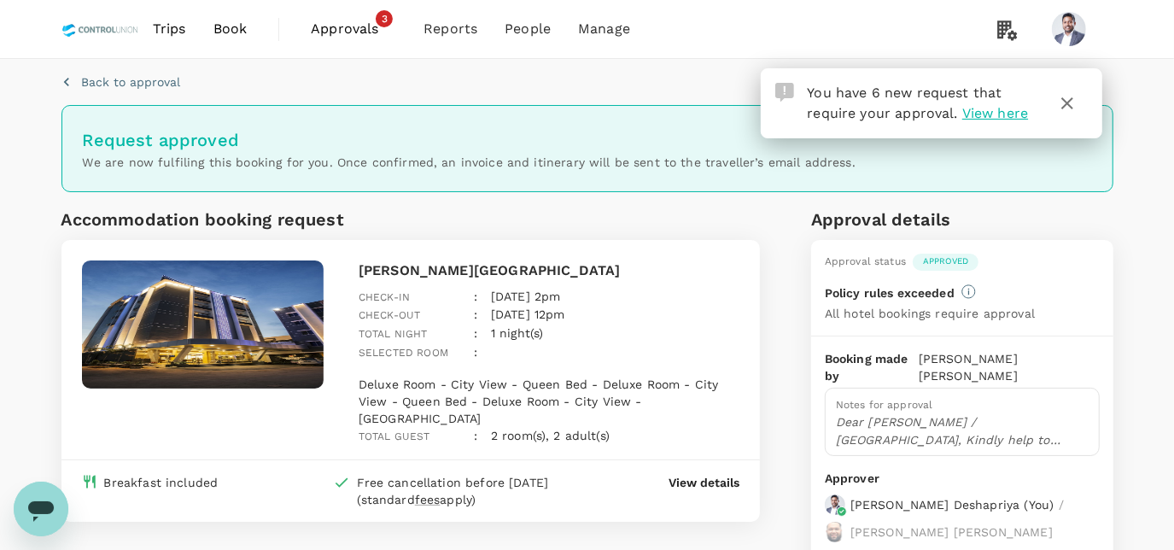
click at [332, 29] on span "Approvals" at bounding box center [353, 29] width 85 height 20
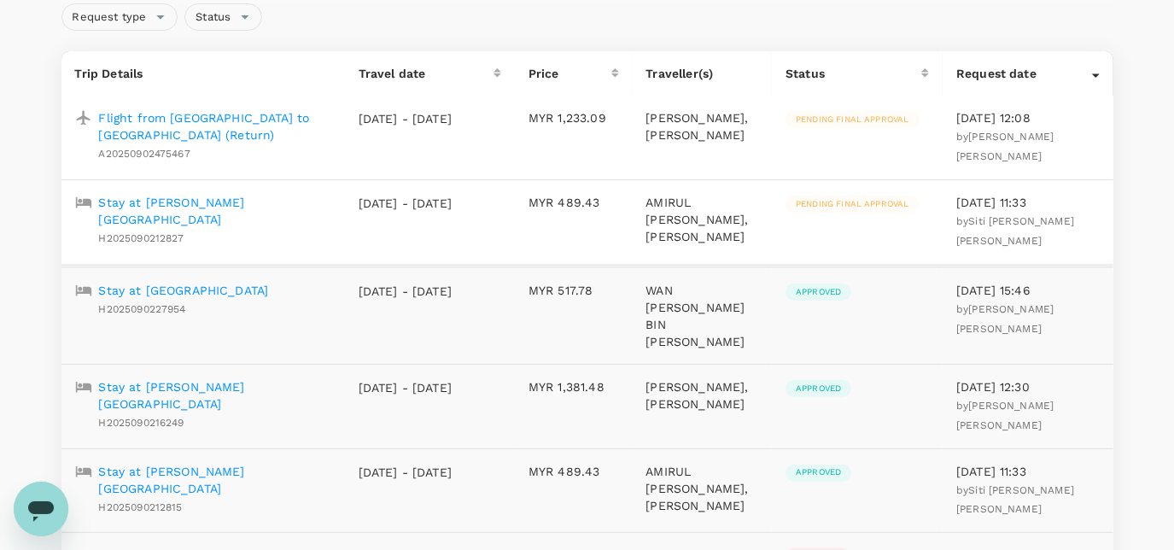
scroll to position [178, 0]
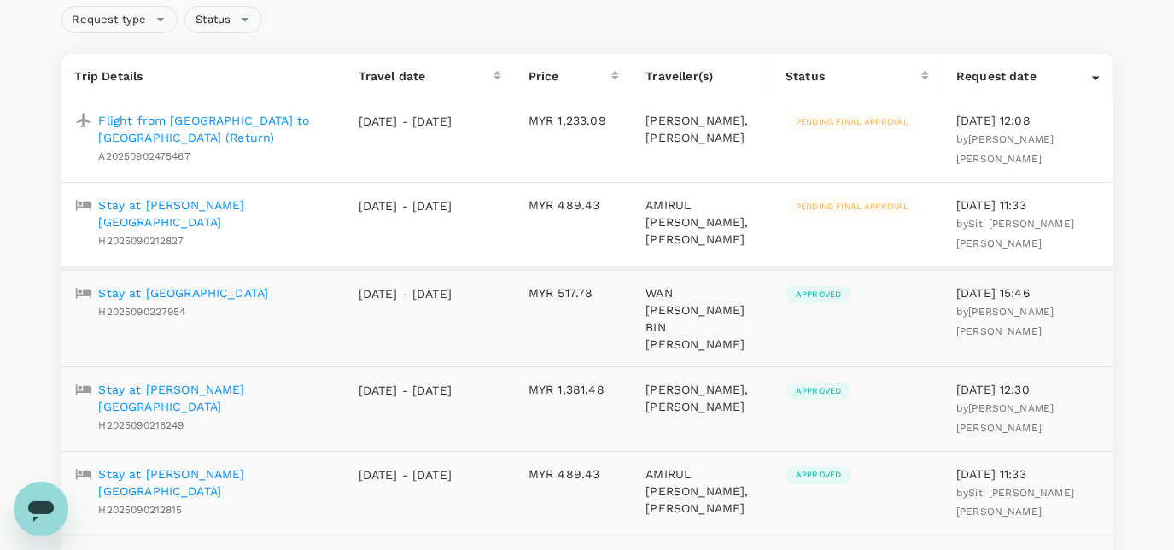
click at [250, 221] on p "Stay at [PERSON_NAME][GEOGRAPHIC_DATA]" at bounding box center [215, 213] width 232 height 34
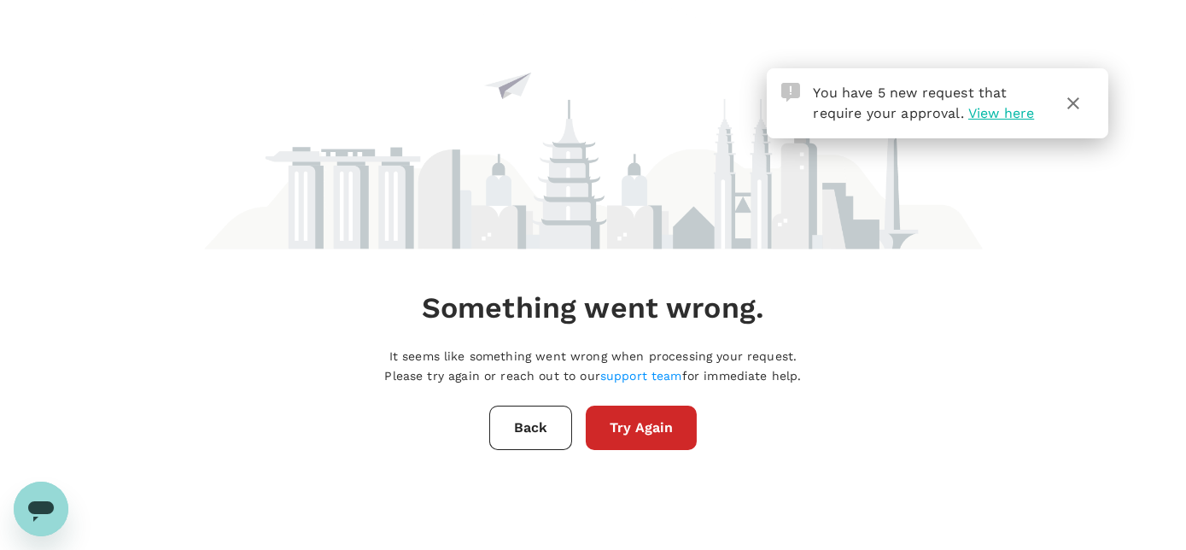
click at [623, 429] on button "Try Again" at bounding box center [641, 427] width 111 height 44
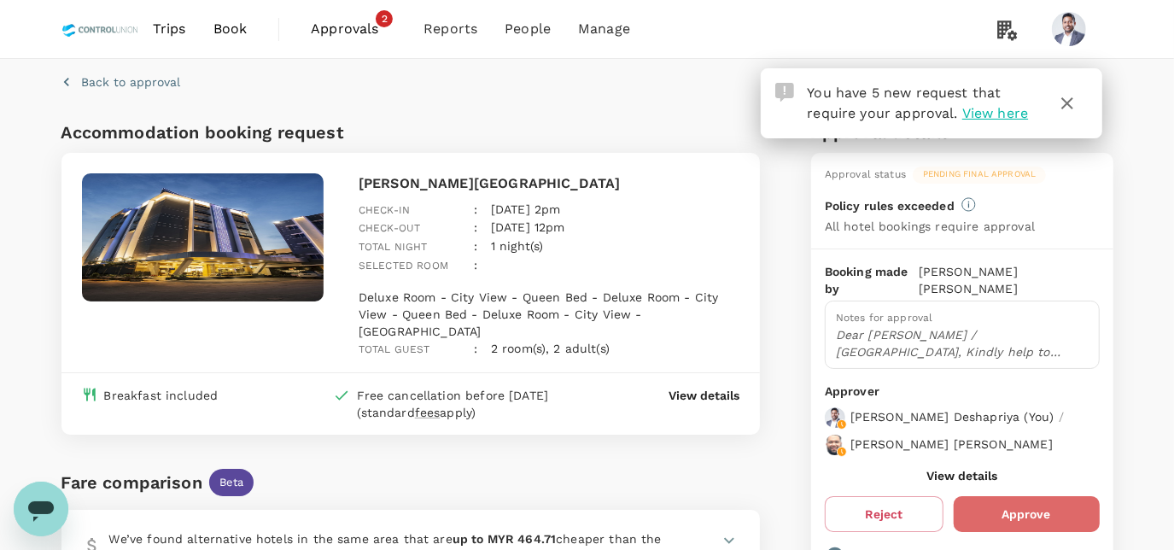
click at [1038, 499] on button "Approve" at bounding box center [1026, 514] width 146 height 36
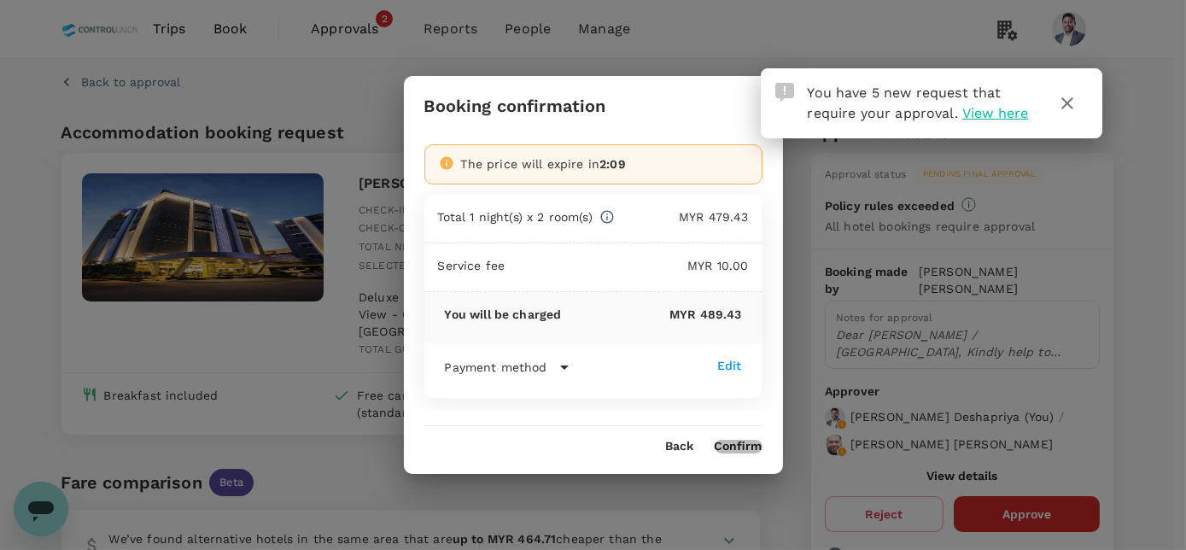
click at [733, 448] on button "Confirm" at bounding box center [738, 447] width 48 height 14
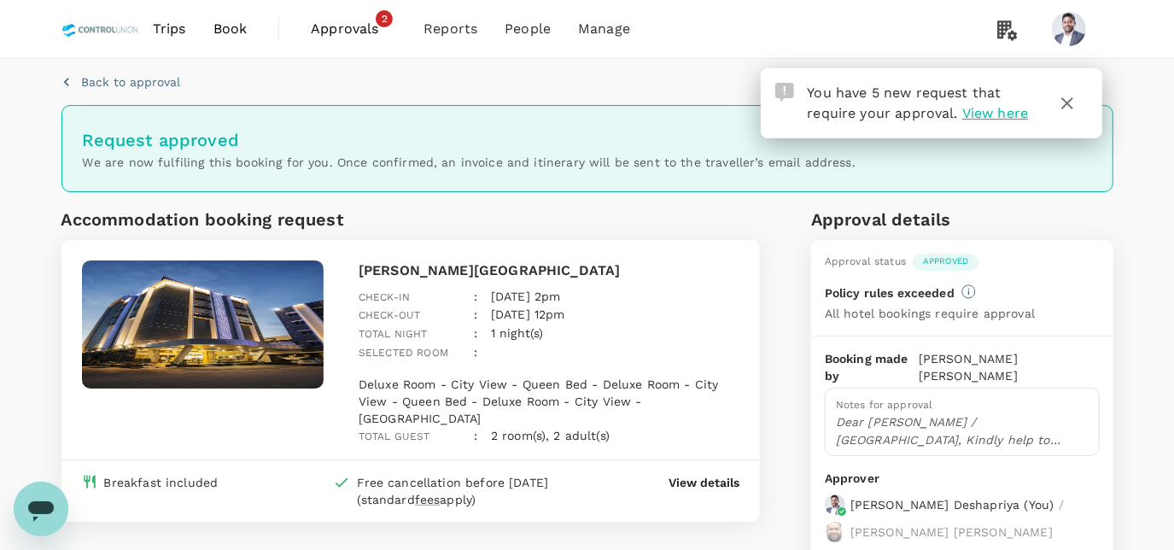
click at [343, 30] on span "Approvals" at bounding box center [353, 29] width 85 height 20
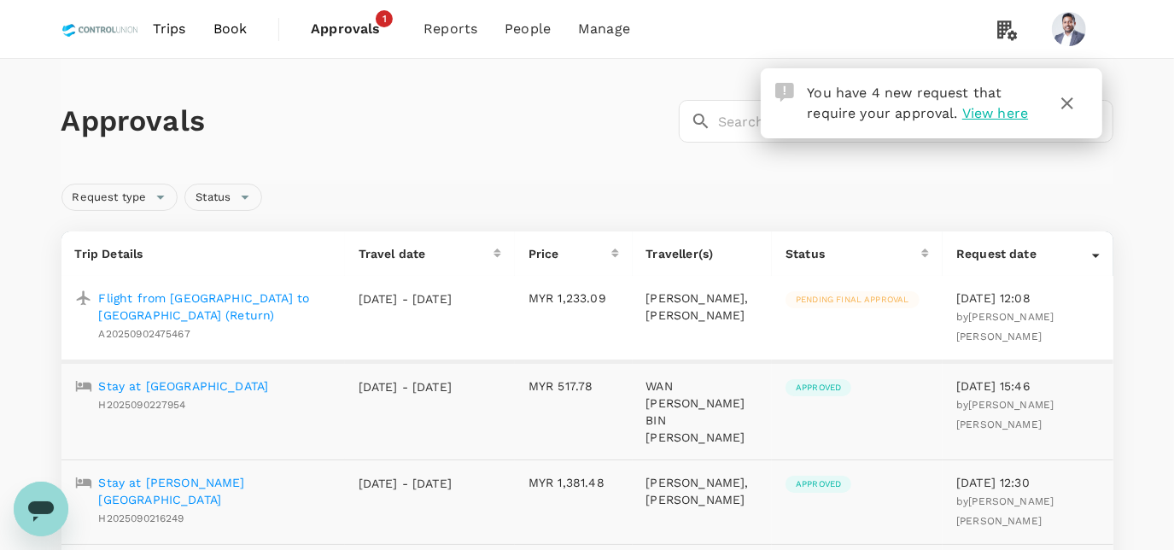
click at [209, 300] on p "Flight from [GEOGRAPHIC_DATA] to [GEOGRAPHIC_DATA] (Return)" at bounding box center [215, 306] width 232 height 34
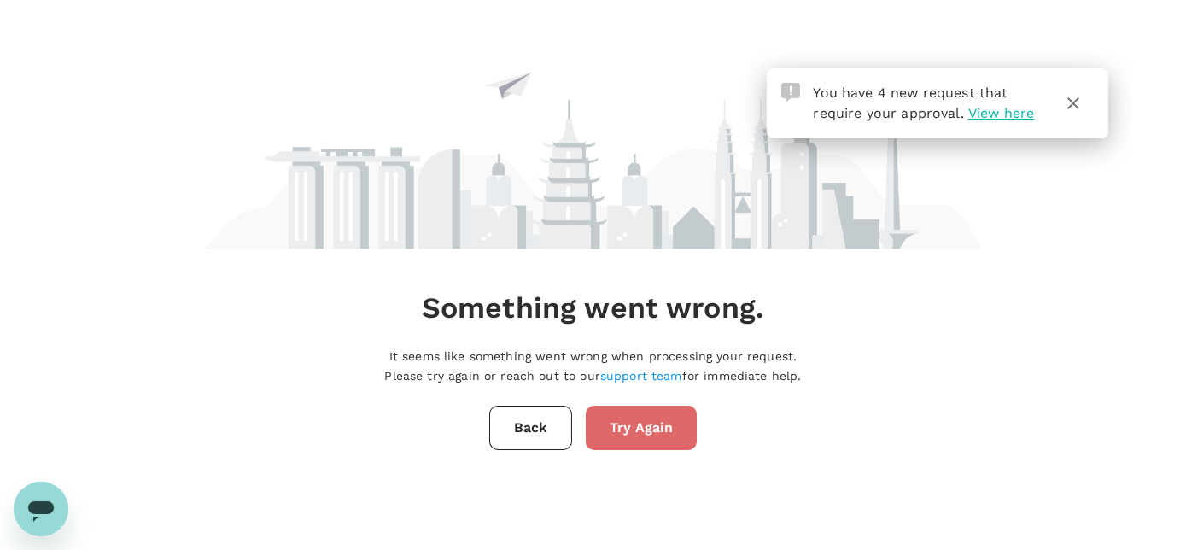
click at [630, 436] on button "Try Again" at bounding box center [641, 427] width 111 height 44
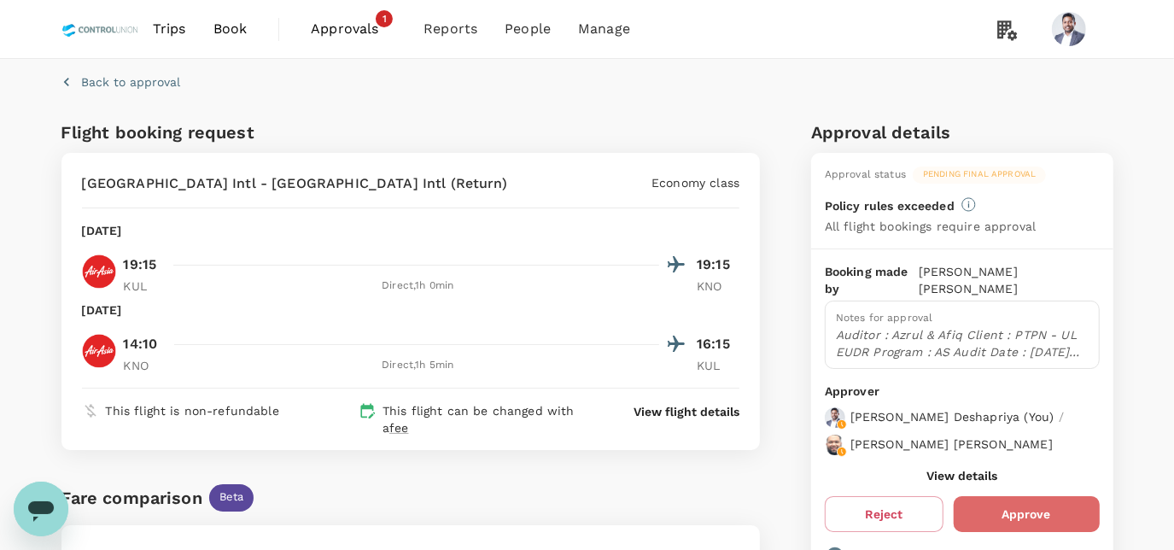
click at [1018, 496] on button "Approve" at bounding box center [1026, 514] width 146 height 36
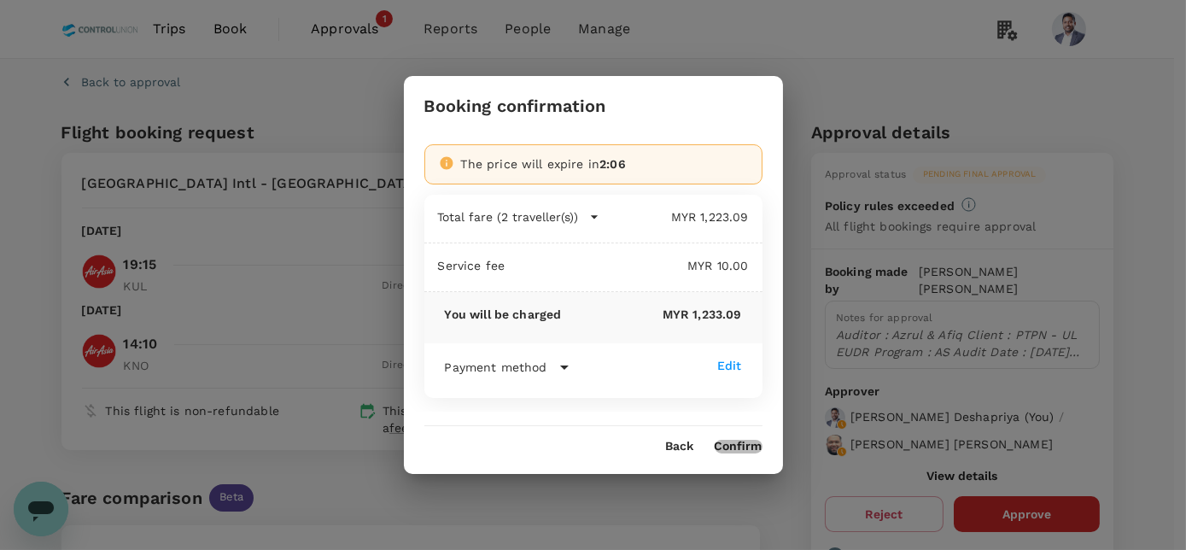
click at [736, 450] on button "Confirm" at bounding box center [738, 447] width 48 height 14
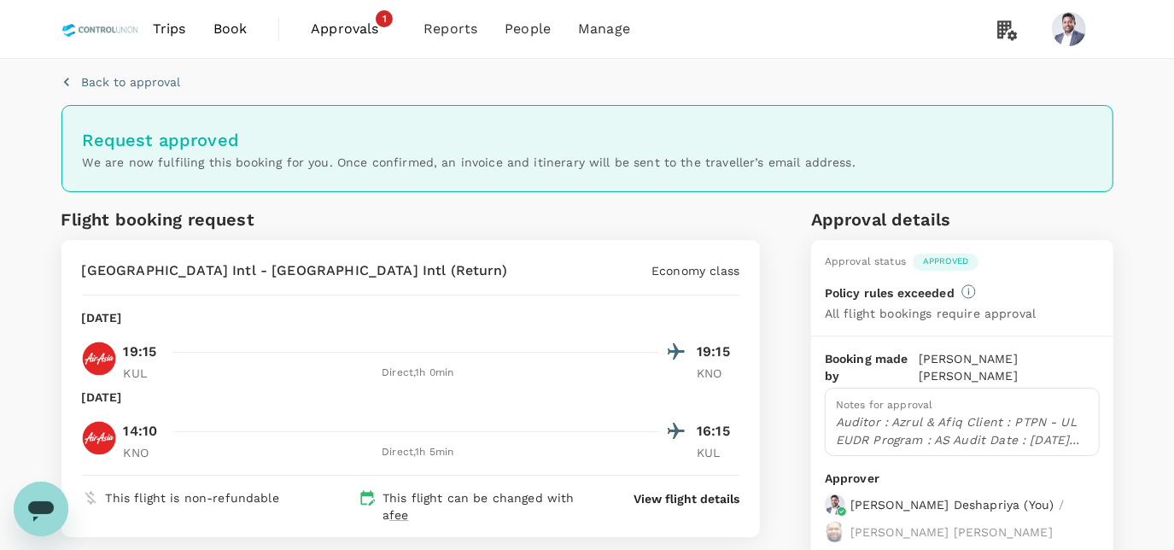
click at [335, 28] on span "Approvals" at bounding box center [353, 29] width 85 height 20
